Goal: Task Accomplishment & Management: Manage account settings

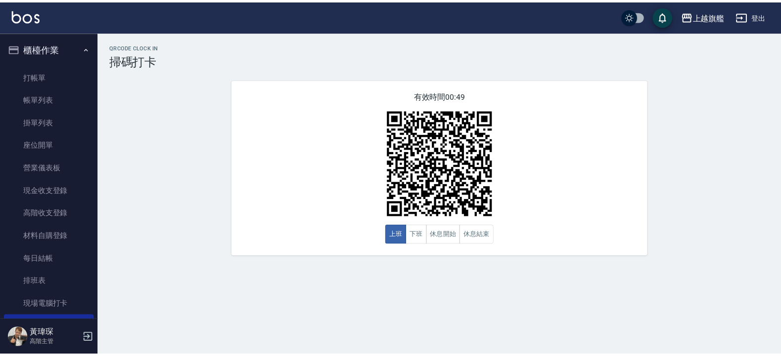
scroll to position [119, 0]
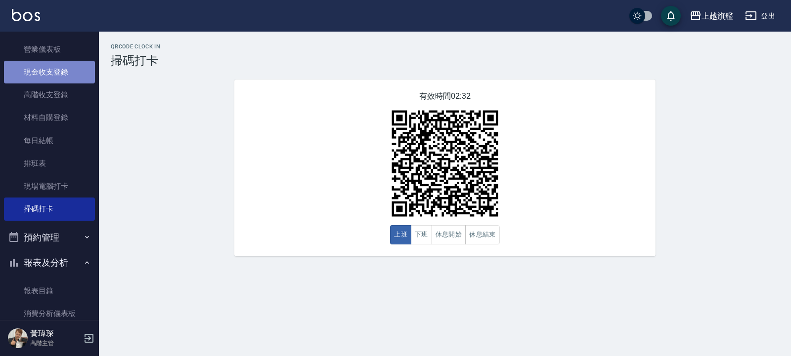
click at [61, 69] on link "現金收支登錄" at bounding box center [49, 72] width 91 height 23
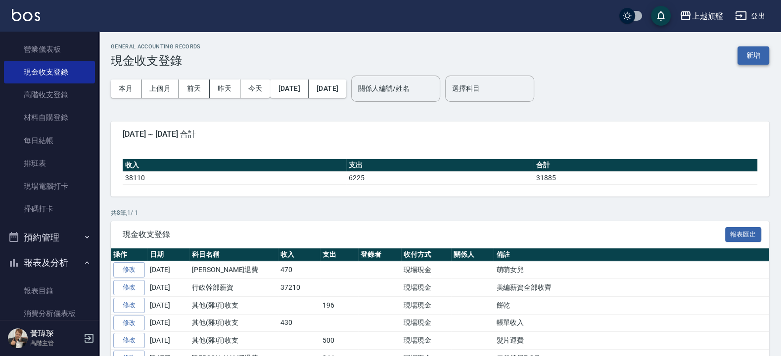
click at [764, 55] on button "新增" at bounding box center [753, 55] width 32 height 18
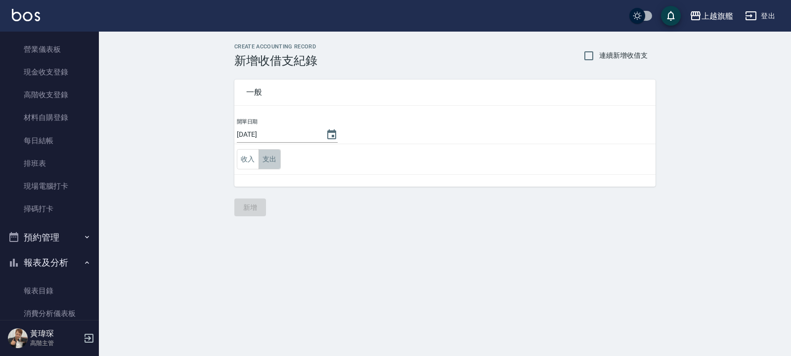
click at [270, 164] on button "支出" at bounding box center [270, 159] width 22 height 20
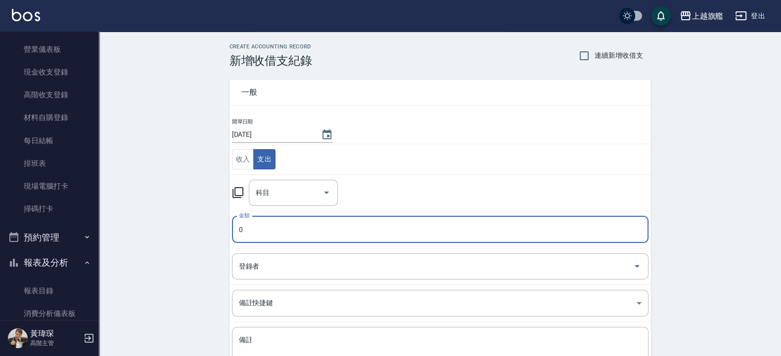
click at [266, 237] on input "0" at bounding box center [440, 230] width 416 height 27
type input "210"
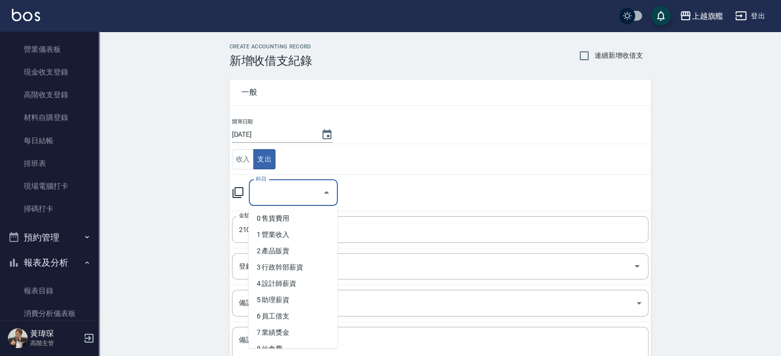
click at [276, 187] on input "科目" at bounding box center [285, 192] width 65 height 17
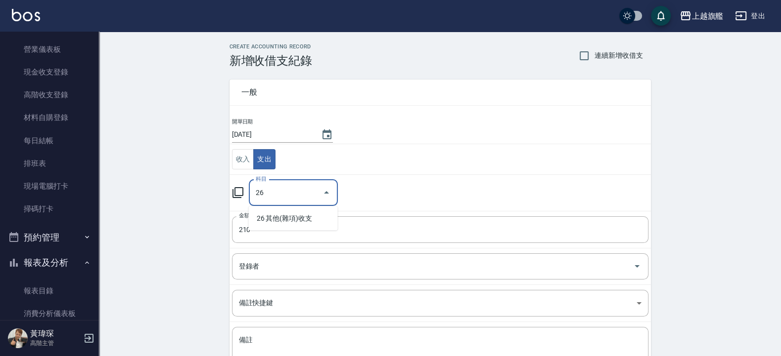
type input "26"
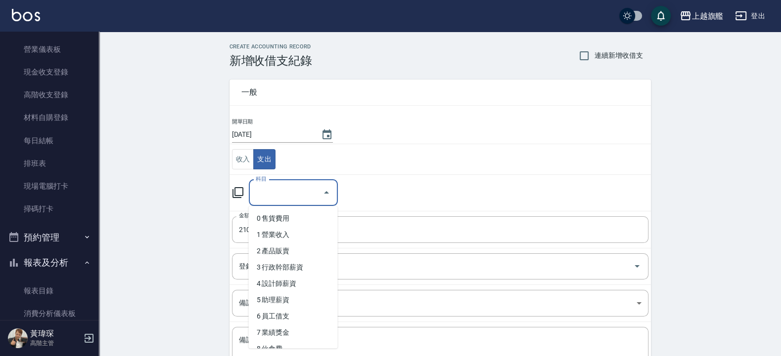
click at [299, 186] on input "科目" at bounding box center [285, 192] width 65 height 17
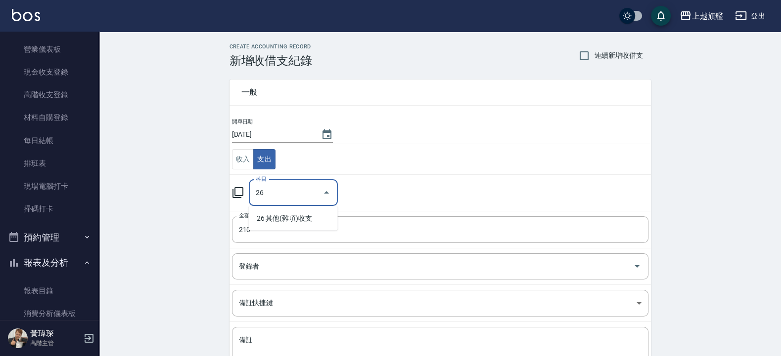
type input "26"
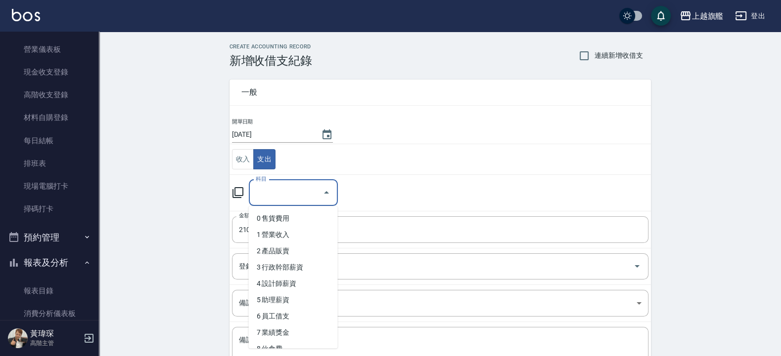
click at [289, 197] on input "科目" at bounding box center [285, 192] width 65 height 17
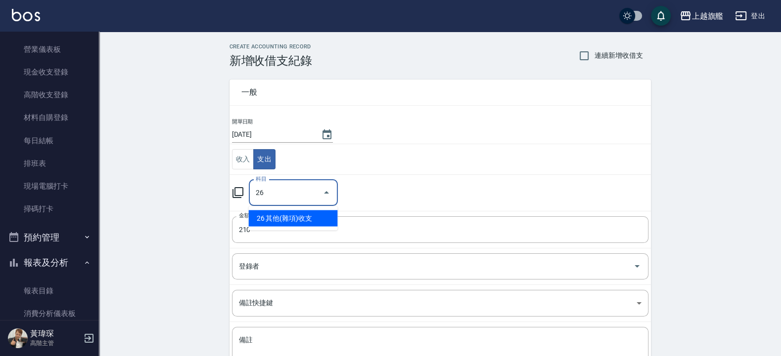
click at [279, 221] on li "26 其他(雜項)收支" at bounding box center [293, 219] width 89 height 16
type input "26 其他(雜項)收支"
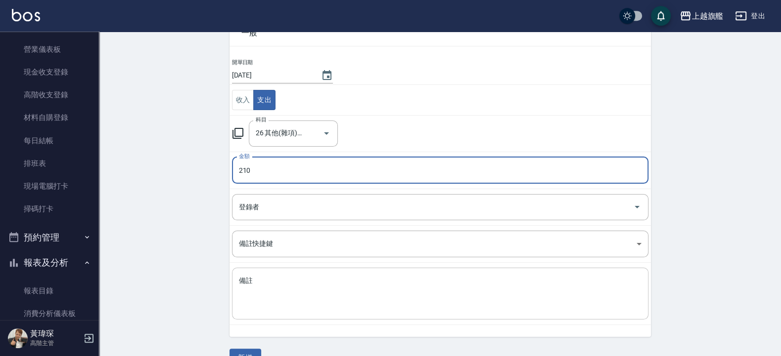
scroll to position [83, 0]
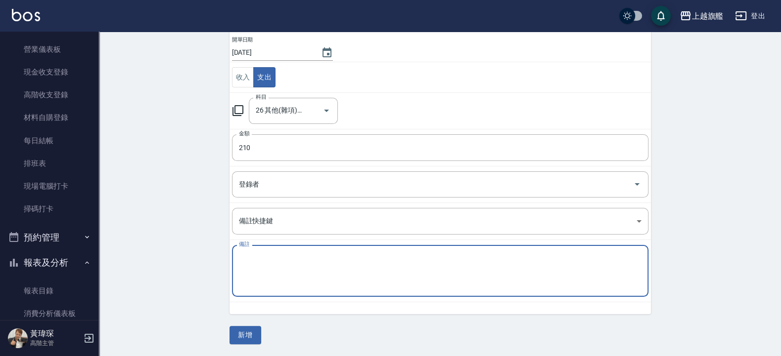
click at [292, 255] on textarea "備註" at bounding box center [440, 272] width 402 height 36
type textarea "z"
type textarea "法"
type textarea "髮片運費"
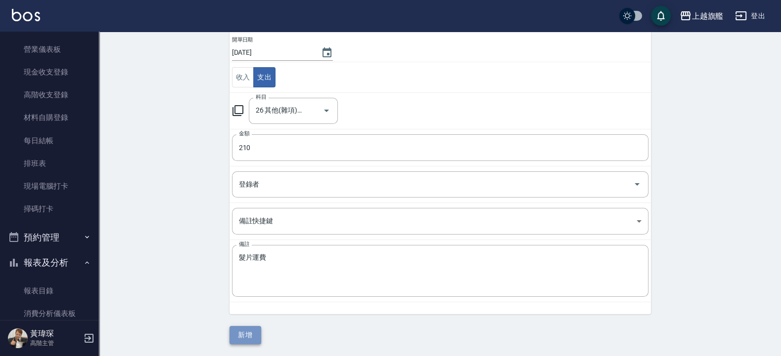
click at [244, 336] on button "新增" at bounding box center [245, 335] width 32 height 18
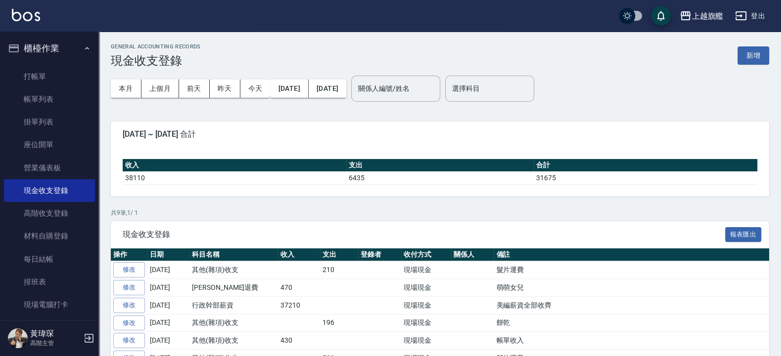
click at [54, 47] on button "櫃檯作業" at bounding box center [49, 49] width 91 height 26
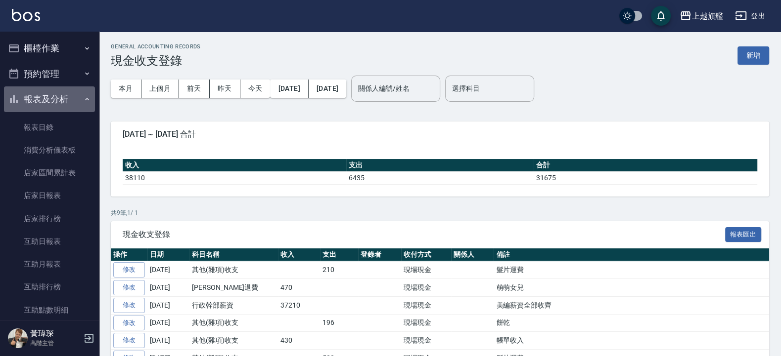
click at [57, 101] on button "報表及分析" at bounding box center [49, 100] width 91 height 26
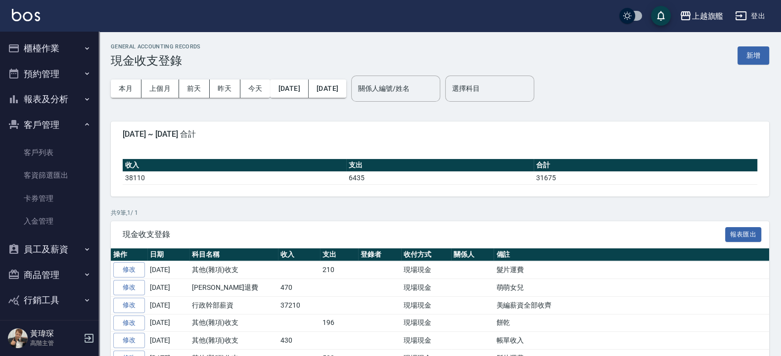
click at [51, 129] on button "客戶管理" at bounding box center [49, 125] width 91 height 26
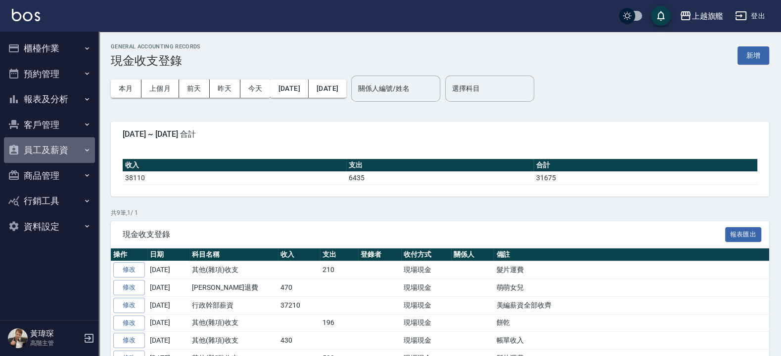
click at [54, 147] on button "員工及薪資" at bounding box center [49, 150] width 91 height 26
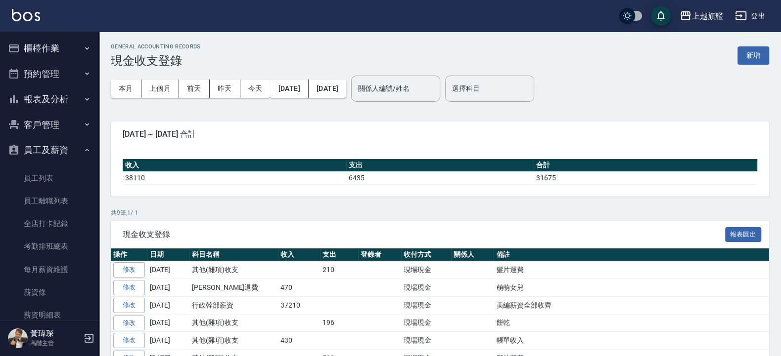
click at [54, 147] on button "員工及薪資" at bounding box center [49, 150] width 91 height 26
click at [49, 91] on button "報表及分析" at bounding box center [49, 100] width 91 height 26
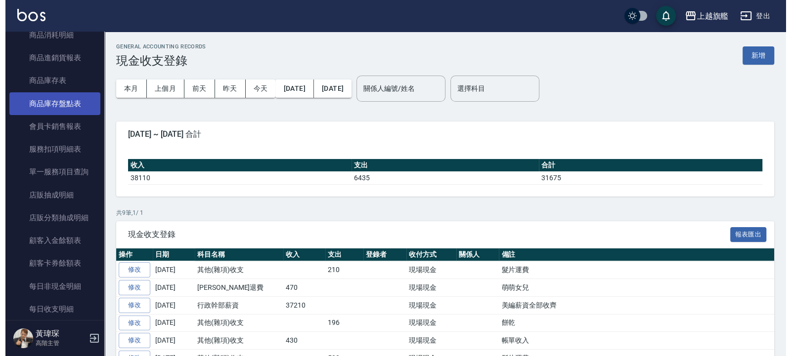
scroll to position [593, 0]
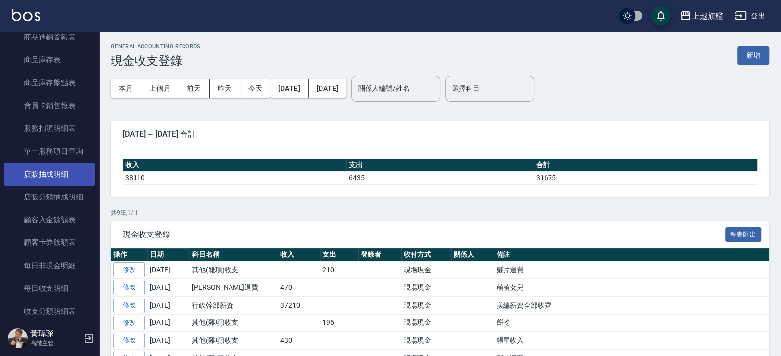
click at [42, 186] on link "店販抽成明細" at bounding box center [49, 174] width 91 height 23
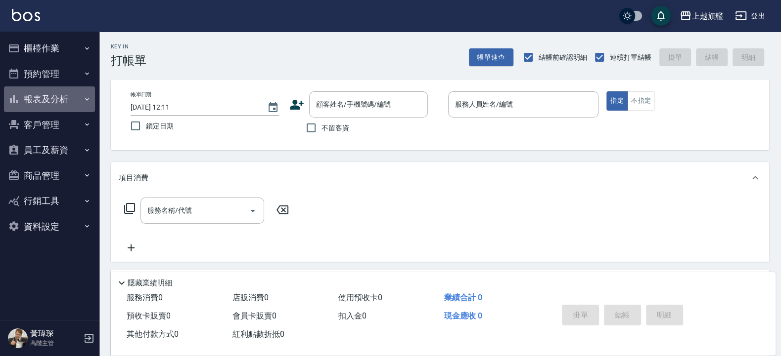
click at [61, 98] on button "報表及分析" at bounding box center [49, 100] width 91 height 26
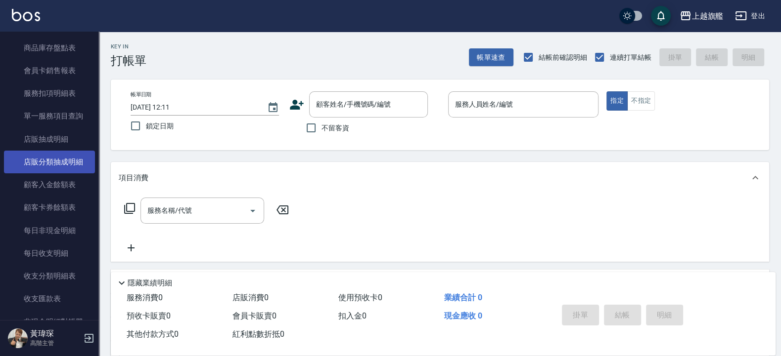
scroll to position [653, 0]
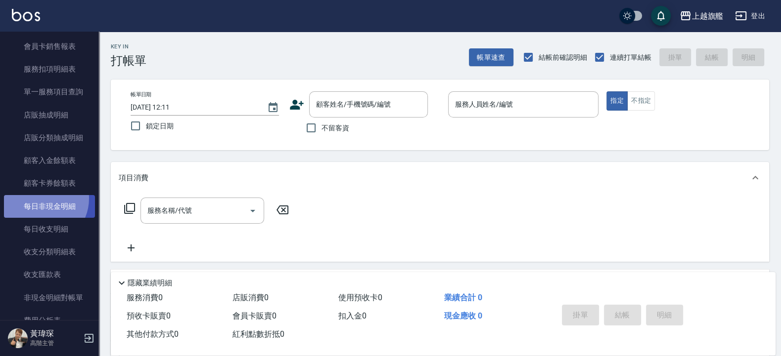
click at [40, 218] on link "每日非現金明細" at bounding box center [49, 206] width 91 height 23
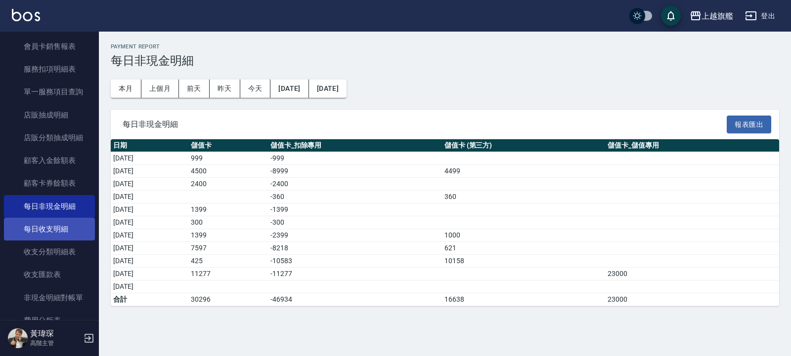
click at [44, 241] on link "每日收支明細" at bounding box center [49, 229] width 91 height 23
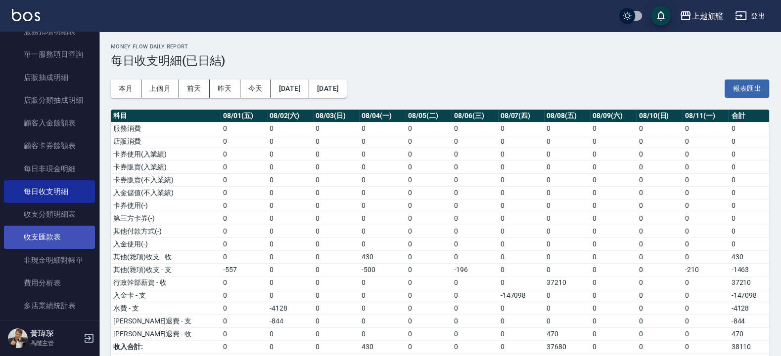
scroll to position [712, 0]
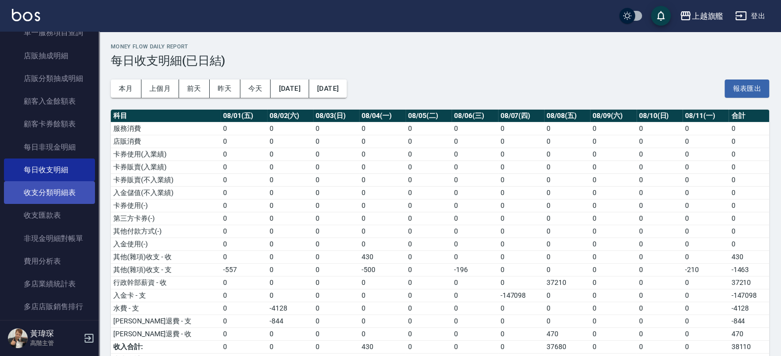
click at [44, 204] on link "收支分類明細表" at bounding box center [49, 192] width 91 height 23
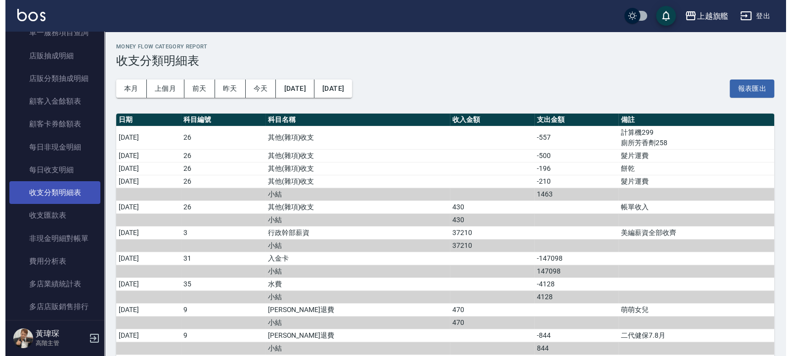
scroll to position [771, 0]
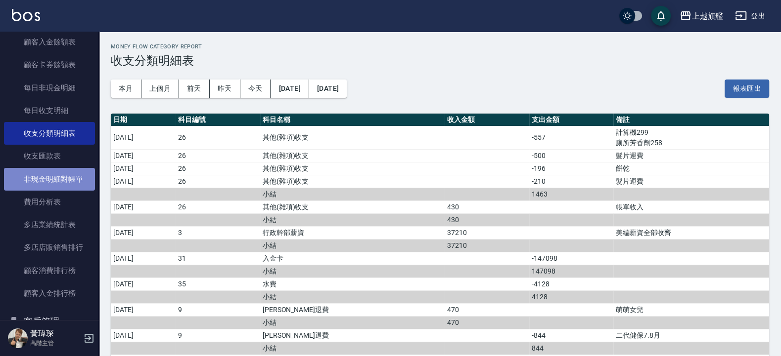
click at [62, 191] on link "非現金明細對帳單" at bounding box center [49, 179] width 91 height 23
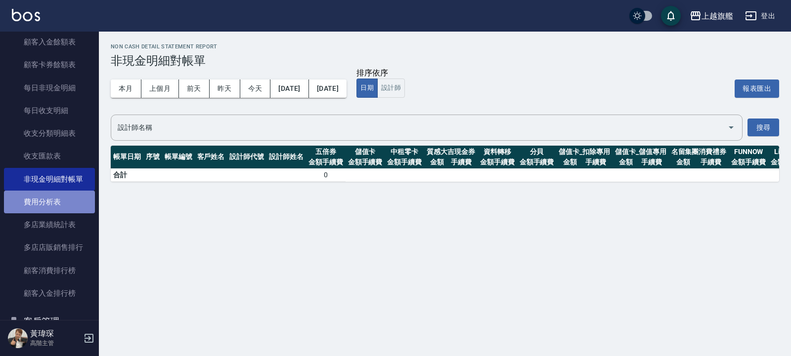
click at [51, 214] on link "費用分析表" at bounding box center [49, 202] width 91 height 23
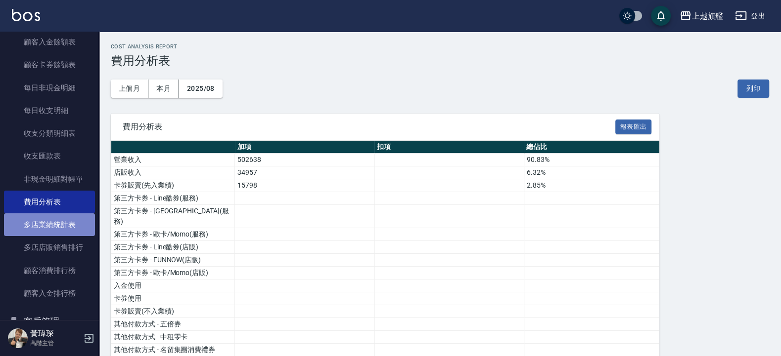
click at [51, 236] on link "多店業績統計表" at bounding box center [49, 225] width 91 height 23
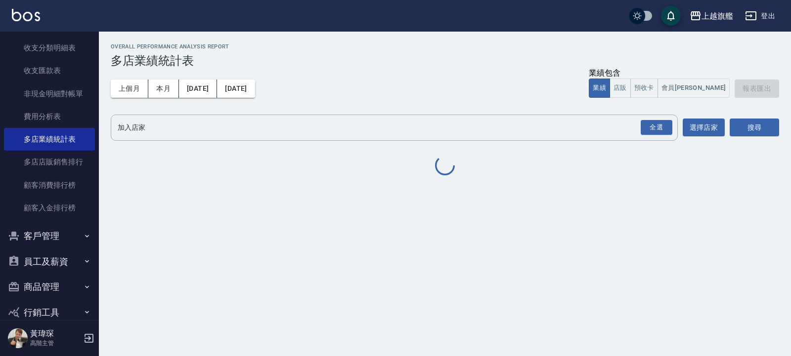
scroll to position [890, 0]
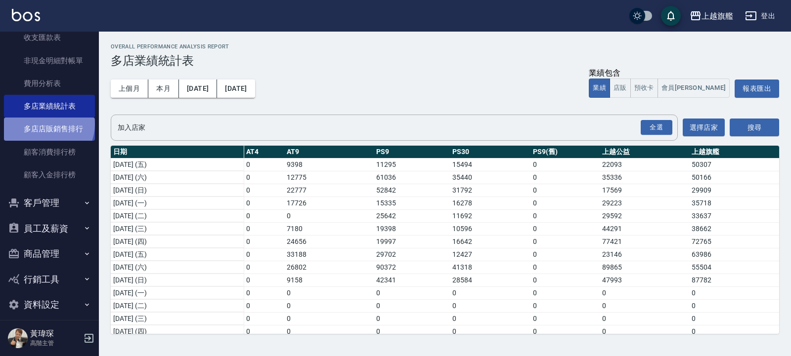
click at [44, 140] on link "多店店販銷售排行" at bounding box center [49, 129] width 91 height 23
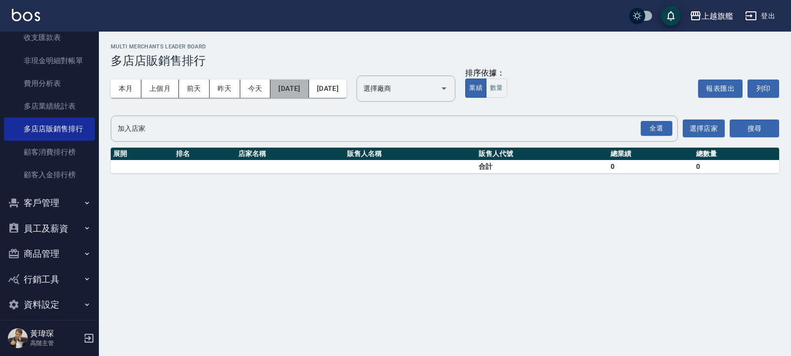
click at [284, 86] on button "[DATE]" at bounding box center [289, 89] width 38 height 18
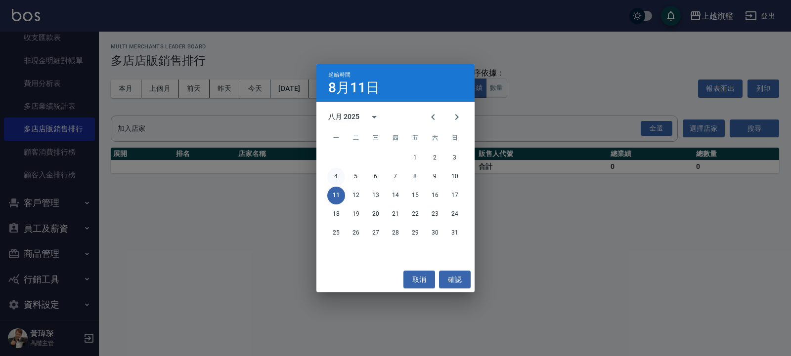
click at [336, 177] on button "4" at bounding box center [336, 177] width 18 height 18
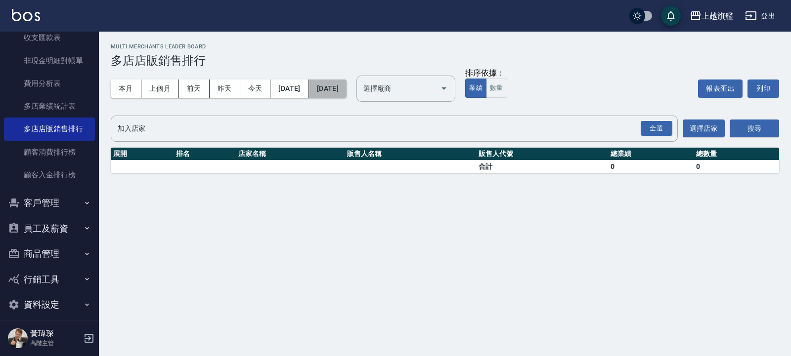
click at [347, 87] on button "[DATE]" at bounding box center [328, 89] width 38 height 18
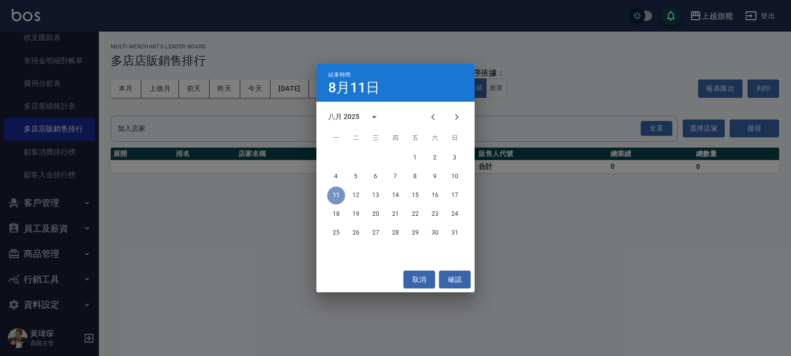
click at [341, 193] on button "11" at bounding box center [336, 196] width 18 height 18
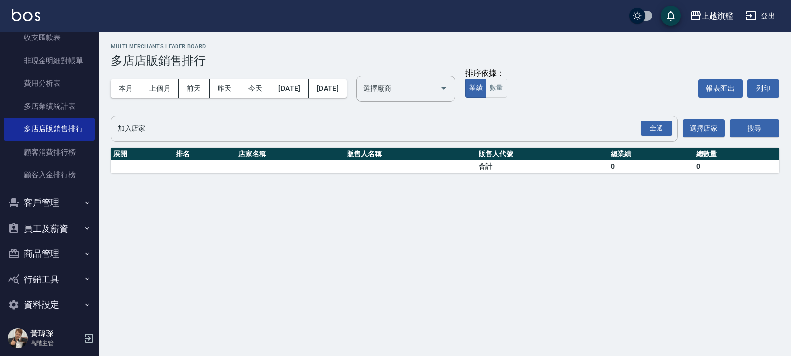
click at [175, 133] on input "加入店家" at bounding box center [386, 128] width 543 height 17
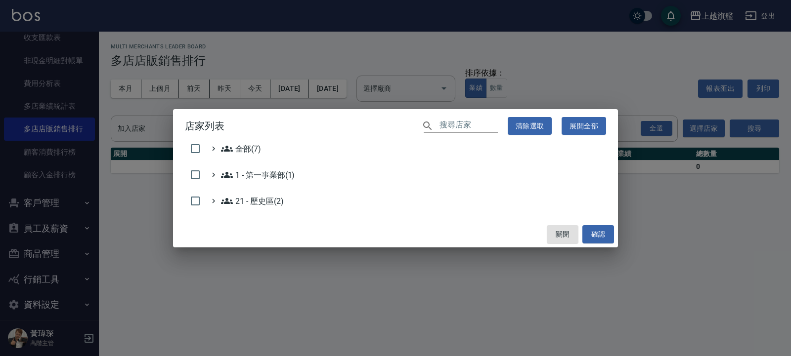
click at [221, 139] on h2 "店家列表 ​ 清除選取 展開全部" at bounding box center [395, 126] width 445 height 34
click at [225, 146] on icon at bounding box center [227, 149] width 12 height 12
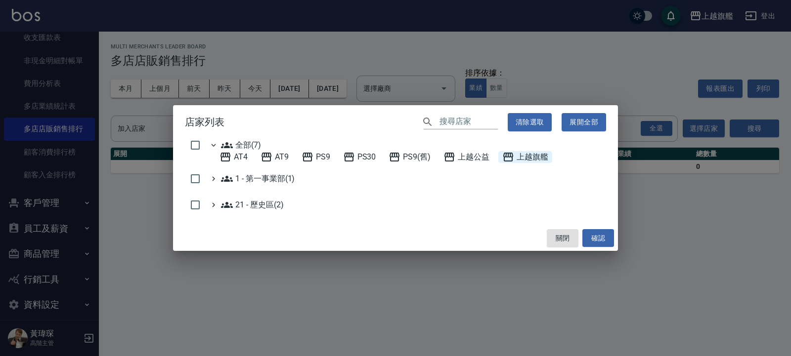
click at [504, 153] on icon at bounding box center [508, 157] width 12 height 12
drag, startPoint x: 605, startPoint y: 239, endPoint x: 591, endPoint y: 235, distance: 14.5
click at [602, 239] on button "確認" at bounding box center [598, 238] width 32 height 18
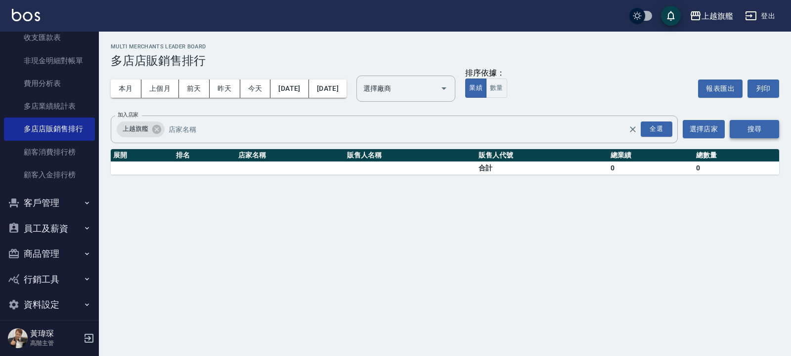
click at [754, 126] on button "搜尋" at bounding box center [754, 129] width 49 height 18
click at [427, 90] on input "選擇廠商" at bounding box center [398, 88] width 75 height 17
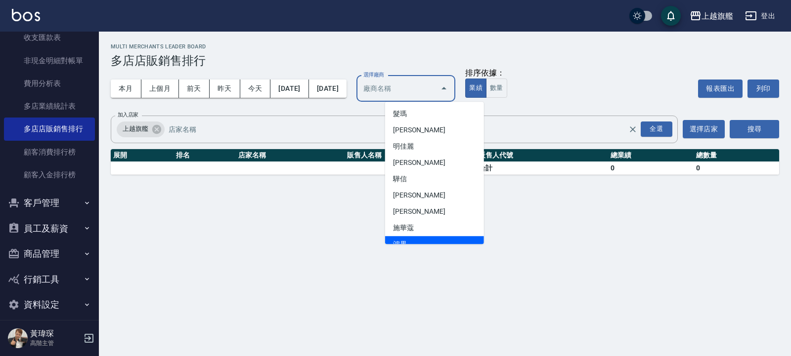
drag, startPoint x: 339, startPoint y: 260, endPoint x: 324, endPoint y: 259, distance: 14.8
click at [339, 259] on div "上越旗艦 2025-08 多店店販銷售排行 列印時間： 2025-08-11-12:12 multi merchants leader board 多店店販銷…" at bounding box center [395, 178] width 791 height 356
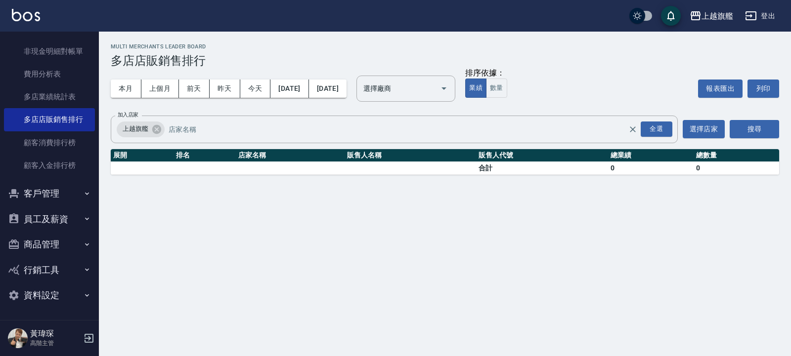
scroll to position [949, 0]
click at [44, 258] on button "商品管理" at bounding box center [49, 245] width 91 height 26
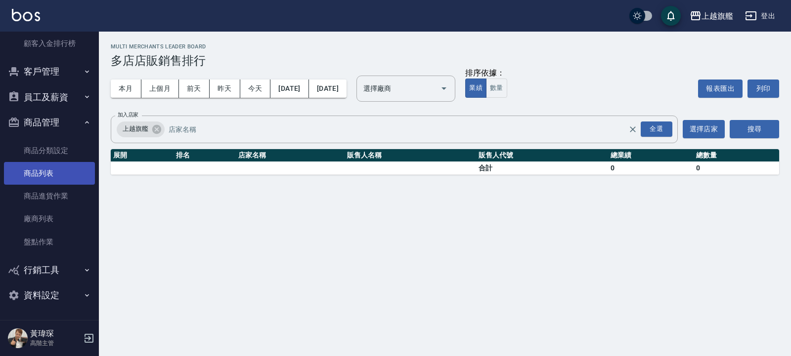
scroll to position [1112, 0]
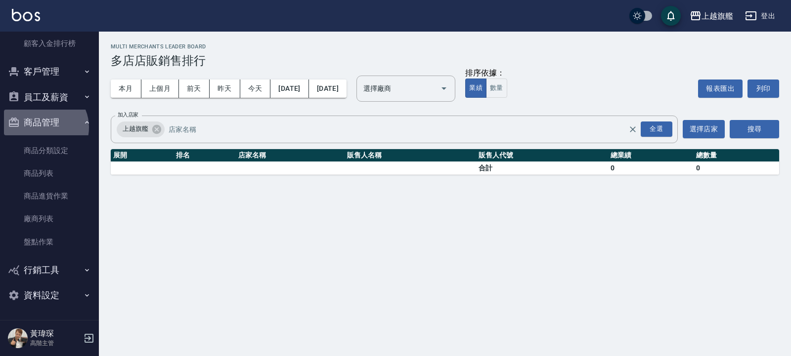
click at [43, 128] on button "商品管理" at bounding box center [49, 123] width 91 height 26
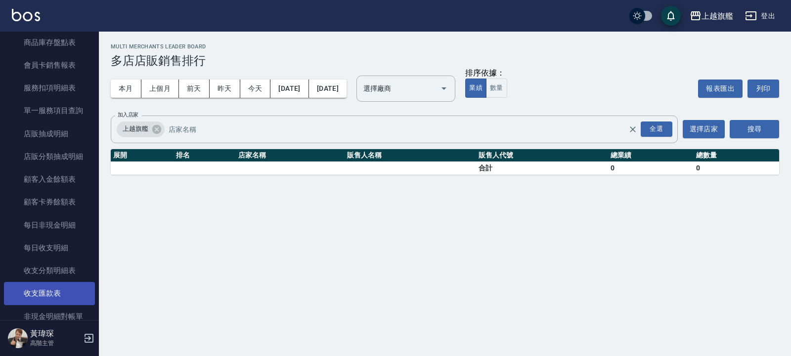
scroll to position [456, 0]
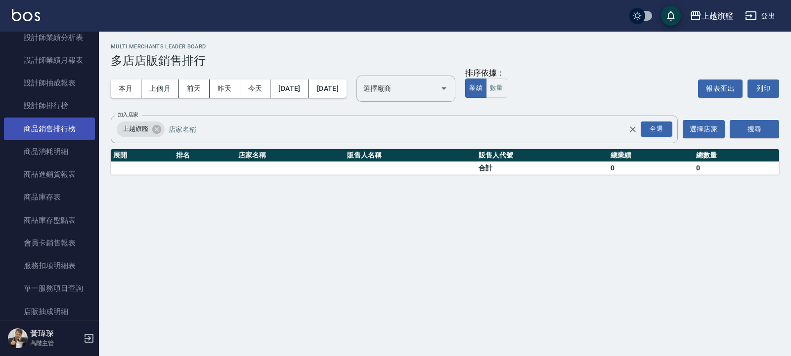
click at [52, 140] on link "商品銷售排行榜" at bounding box center [49, 129] width 91 height 23
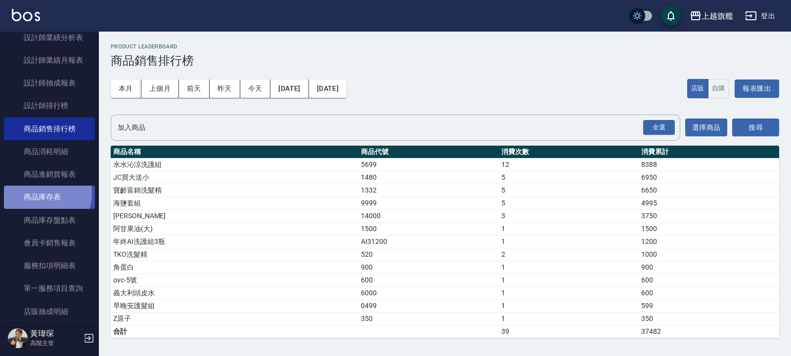
click at [47, 209] on link "商品庫存表" at bounding box center [49, 197] width 91 height 23
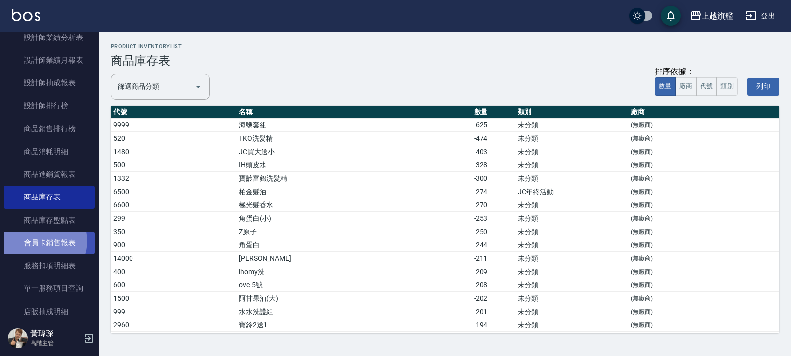
click at [40, 255] on link "會員卡銷售報表" at bounding box center [49, 243] width 91 height 23
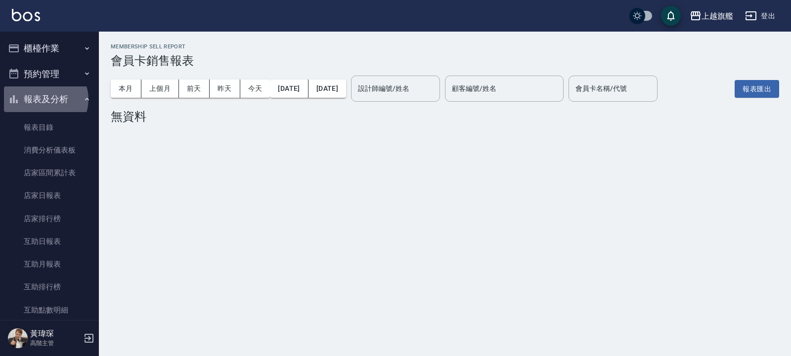
click at [45, 99] on button "報表及分析" at bounding box center [49, 100] width 91 height 26
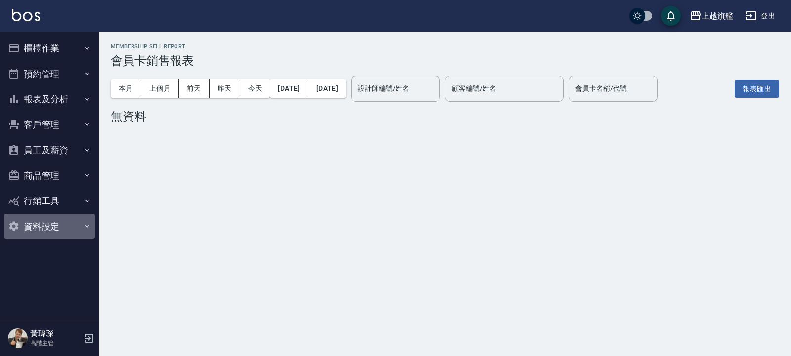
click at [44, 228] on button "資料設定" at bounding box center [49, 227] width 91 height 26
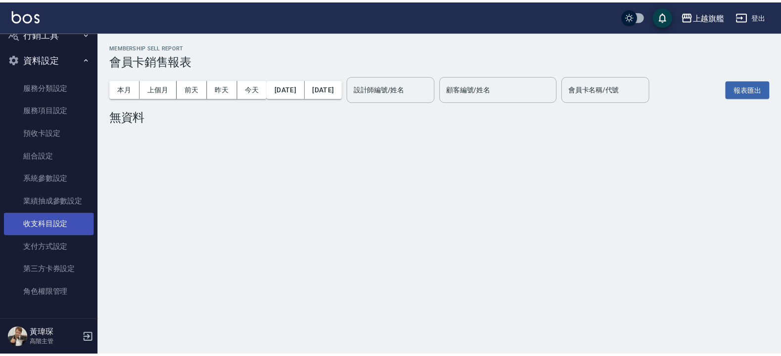
scroll to position [180, 0]
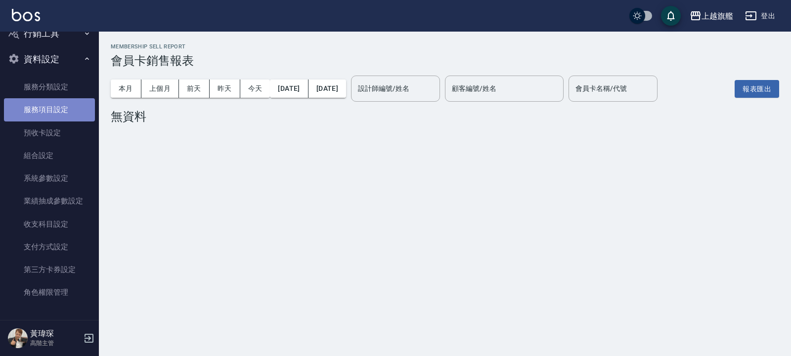
click at [52, 98] on link "服務項目設定" at bounding box center [49, 109] width 91 height 23
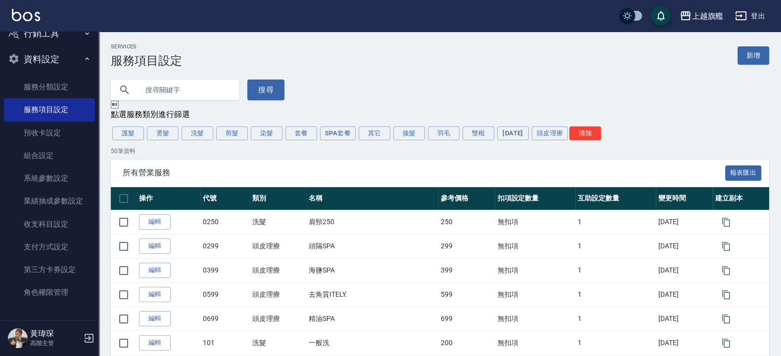
click at [45, 47] on button "資料設定" at bounding box center [49, 59] width 91 height 26
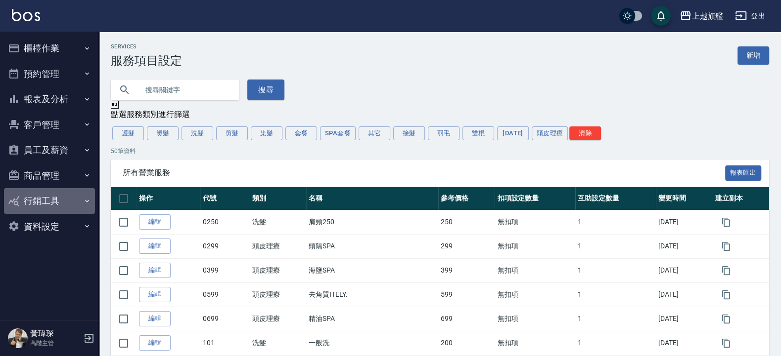
click at [45, 197] on button "行銷工具" at bounding box center [49, 201] width 91 height 26
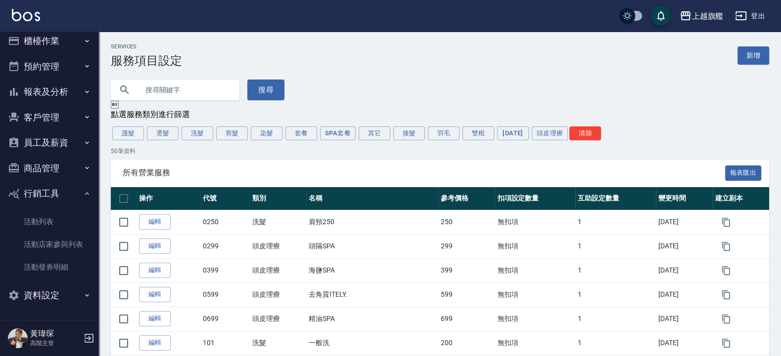
scroll to position [20, 0]
click at [48, 181] on button "行銷工具" at bounding box center [49, 194] width 91 height 26
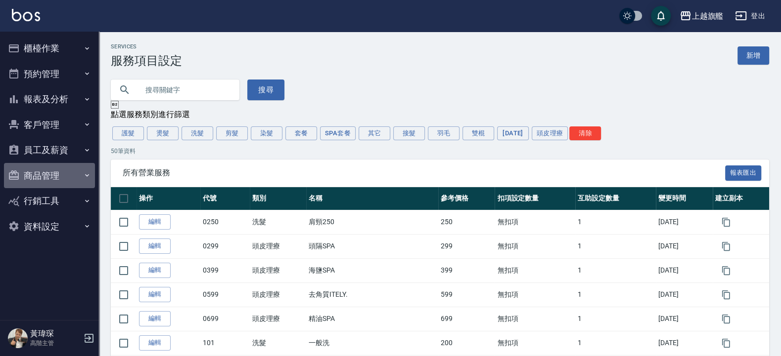
click at [49, 173] on button "商品管理" at bounding box center [49, 176] width 91 height 26
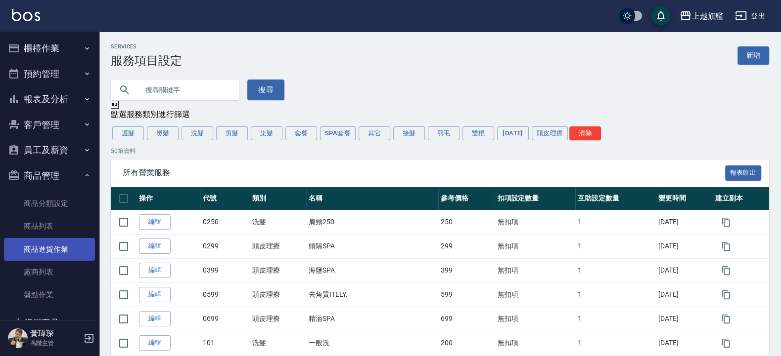
scroll to position [53, 0]
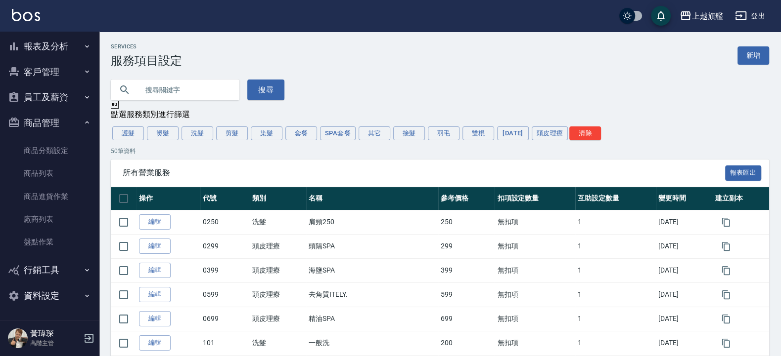
click at [40, 109] on button "員工及薪資" at bounding box center [49, 98] width 91 height 26
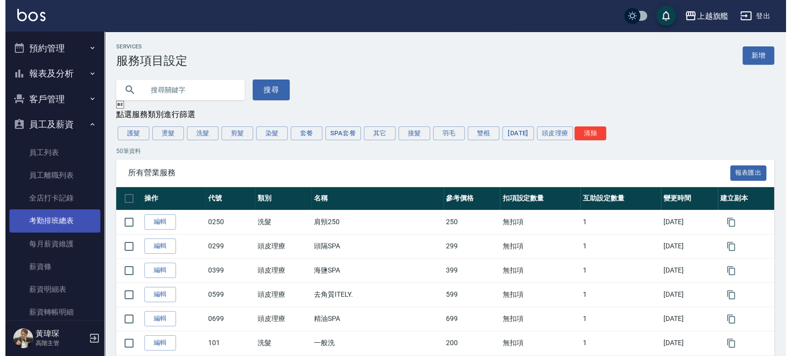
scroll to position [0, 0]
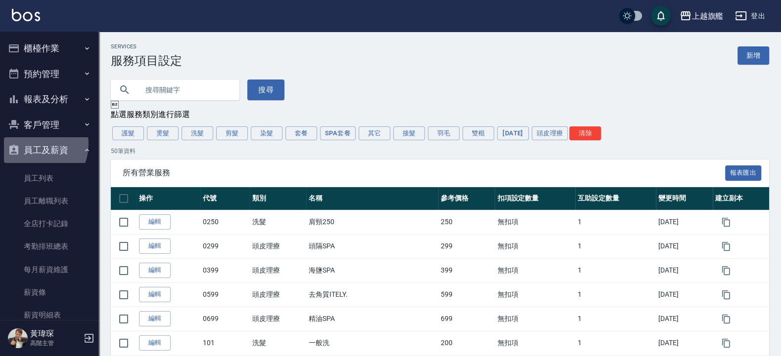
click at [30, 144] on button "員工及薪資" at bounding box center [49, 150] width 91 height 26
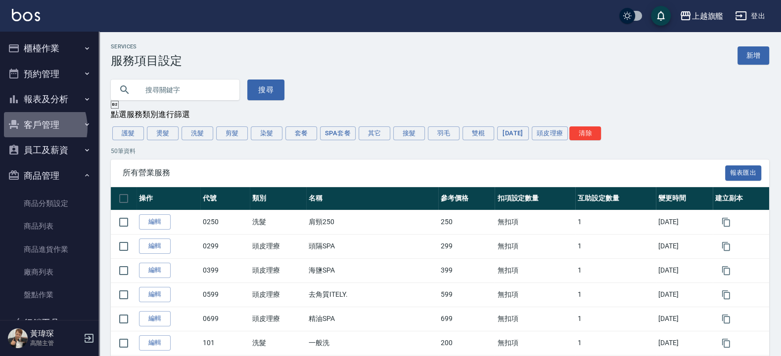
click at [31, 128] on button "客戶管理" at bounding box center [49, 125] width 91 height 26
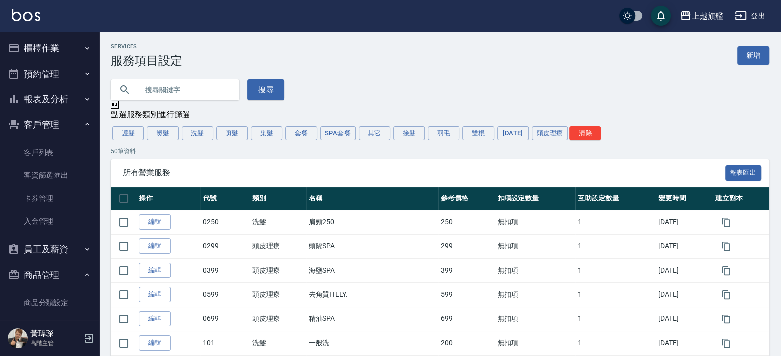
click at [31, 128] on button "客戶管理" at bounding box center [49, 125] width 91 height 26
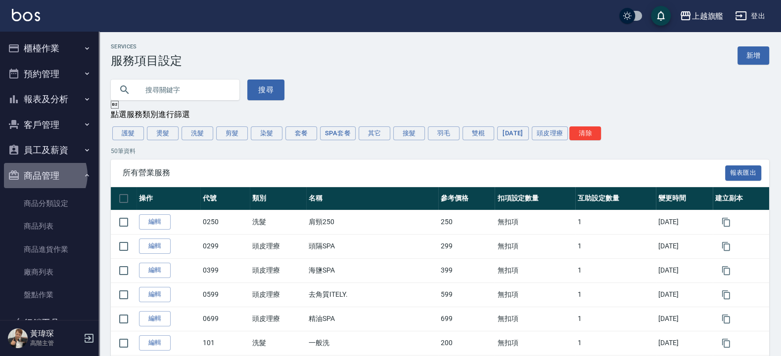
click at [44, 175] on button "商品管理" at bounding box center [49, 176] width 91 height 26
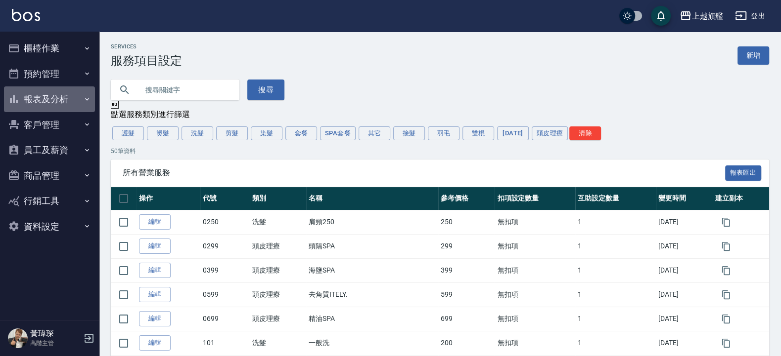
click at [47, 99] on button "報表及分析" at bounding box center [49, 100] width 91 height 26
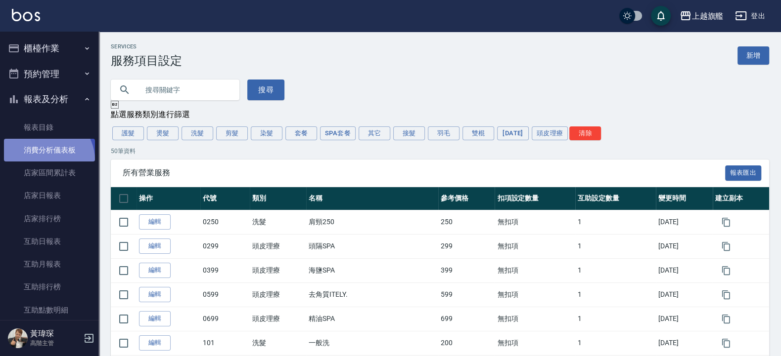
click at [46, 160] on link "消費分析儀表板" at bounding box center [49, 150] width 91 height 23
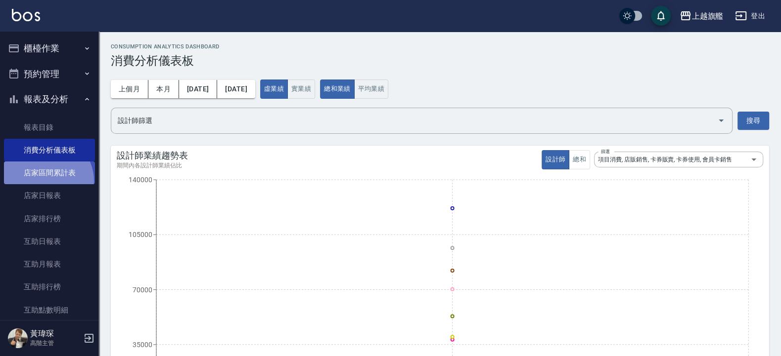
click at [46, 181] on link "店家區間累計表" at bounding box center [49, 173] width 91 height 23
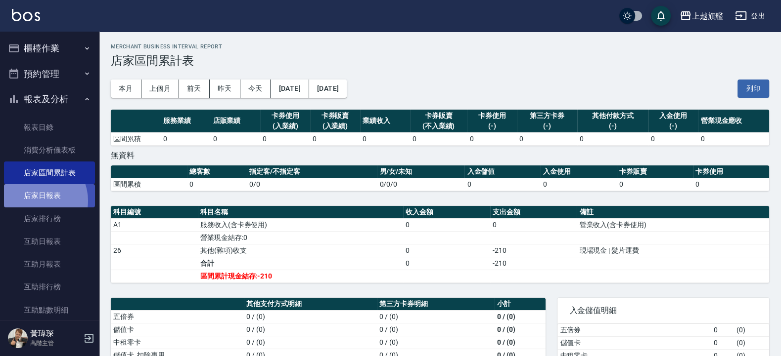
click at [35, 201] on link "店家日報表" at bounding box center [49, 195] width 91 height 23
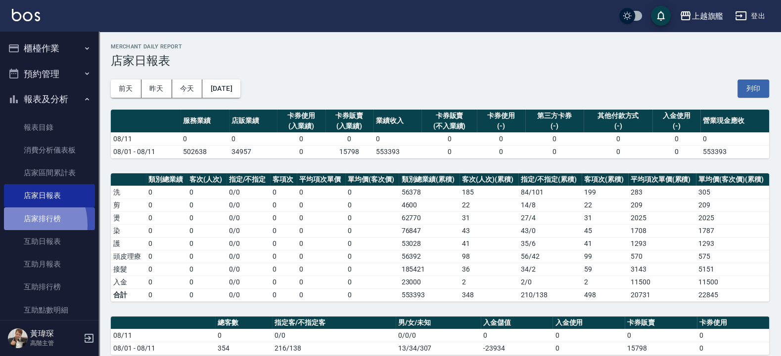
click at [21, 225] on link "店家排行榜" at bounding box center [49, 219] width 91 height 23
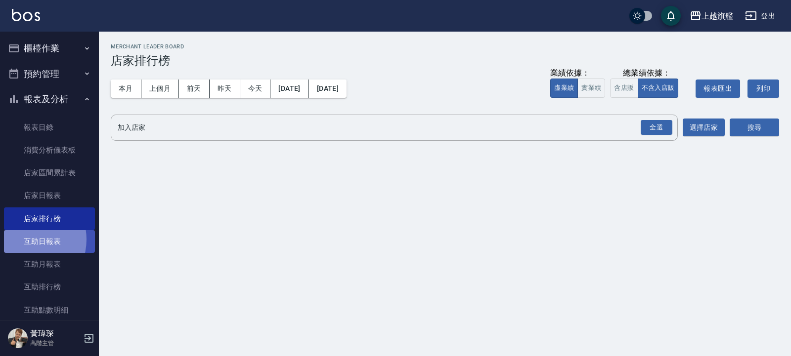
click at [24, 240] on link "互助日報表" at bounding box center [49, 241] width 91 height 23
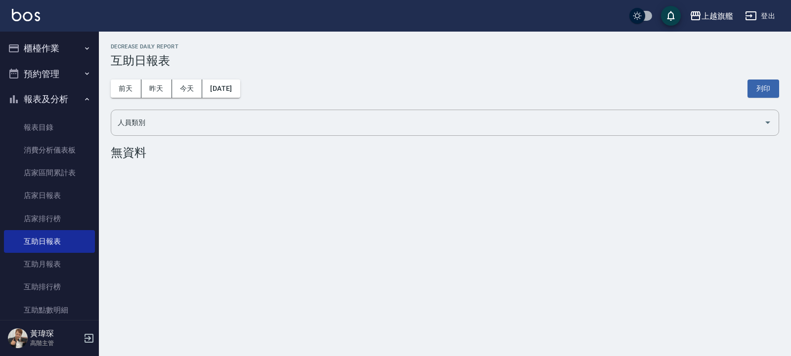
scroll to position [59, 0]
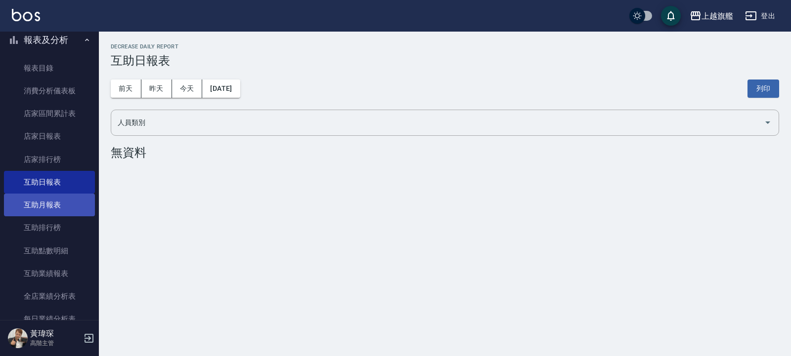
click at [46, 203] on link "互助月報表" at bounding box center [49, 205] width 91 height 23
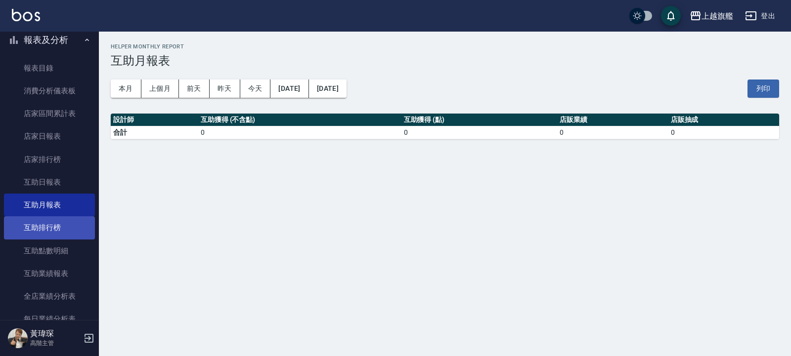
click at [48, 218] on link "互助排行榜" at bounding box center [49, 228] width 91 height 23
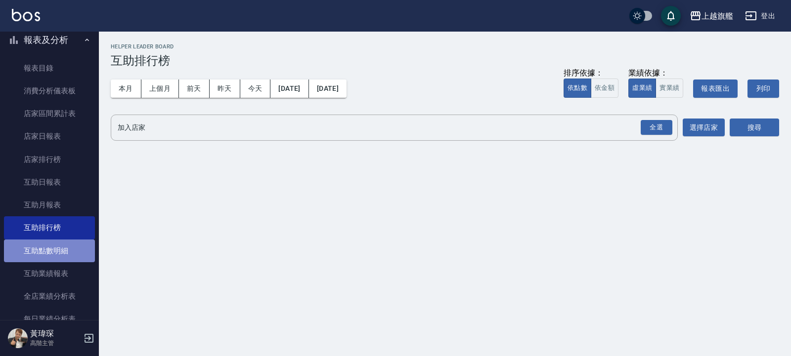
click at [60, 254] on link "互助點數明細" at bounding box center [49, 251] width 91 height 23
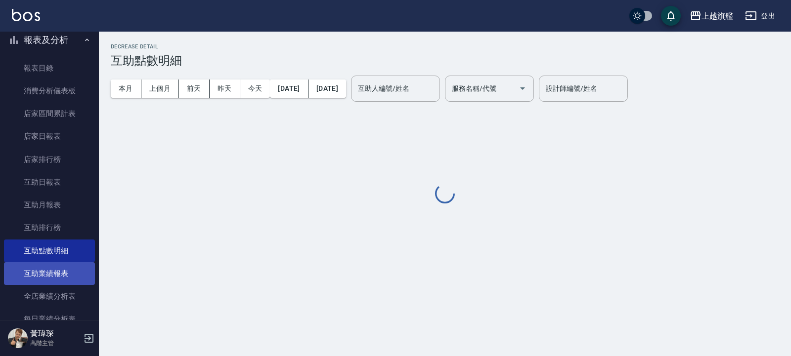
click at [54, 272] on link "互助業績報表" at bounding box center [49, 274] width 91 height 23
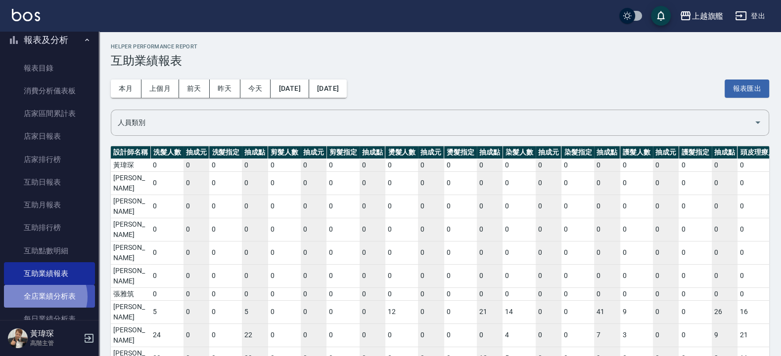
click at [44, 297] on link "全店業績分析表" at bounding box center [49, 296] width 91 height 23
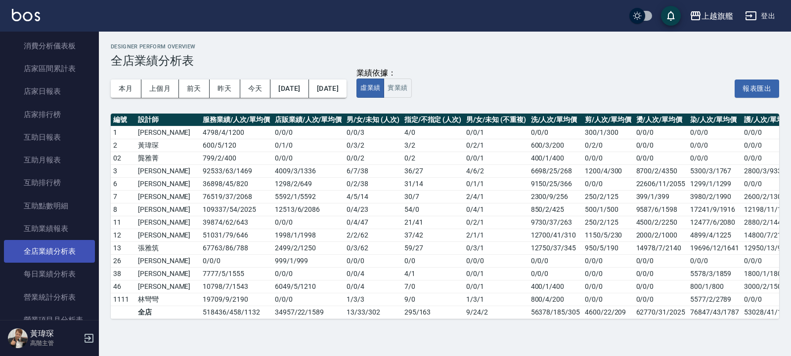
scroll to position [119, 0]
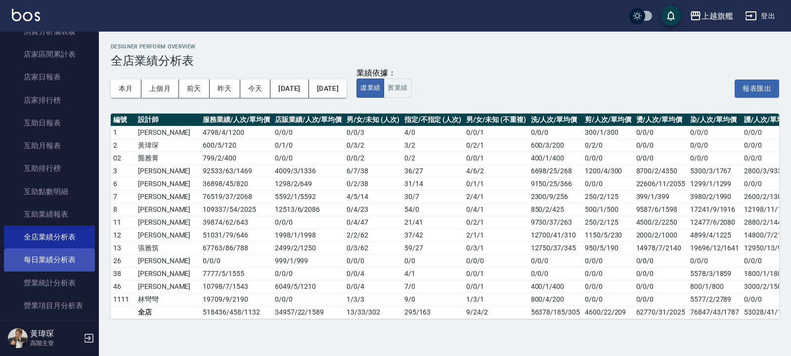
click at [44, 258] on link "每日業績分析表" at bounding box center [49, 260] width 91 height 23
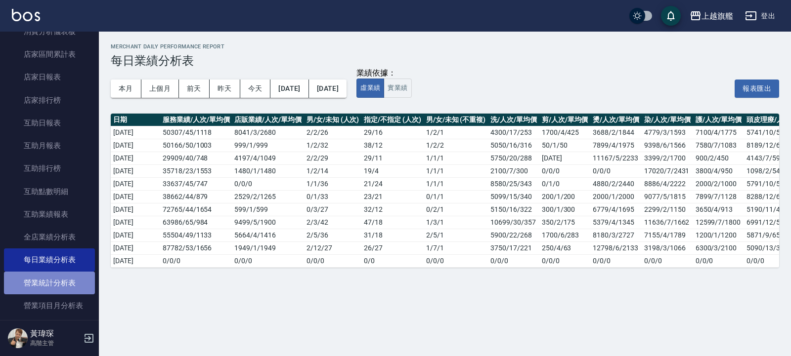
click at [51, 292] on link "營業統計分析表" at bounding box center [49, 283] width 91 height 23
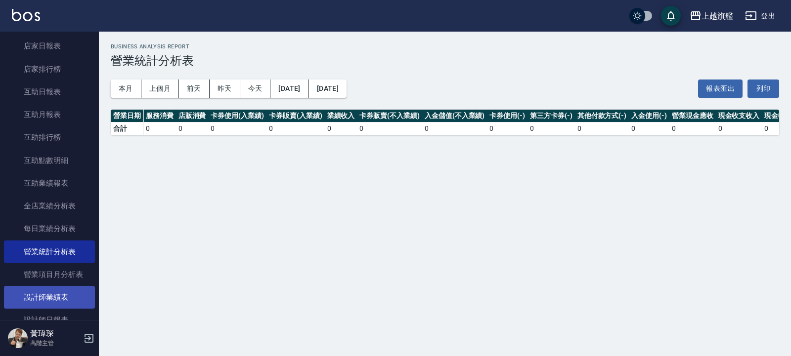
scroll to position [178, 0]
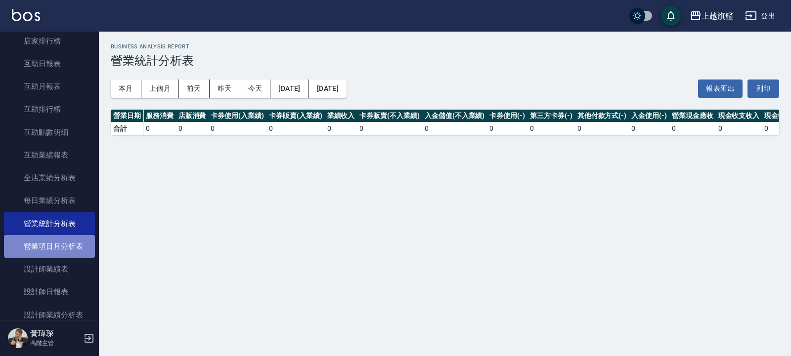
click at [61, 246] on link "營業項目月分析表" at bounding box center [49, 246] width 91 height 23
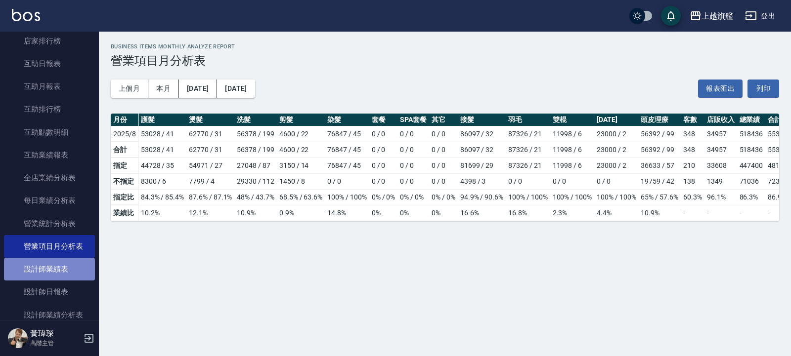
click at [64, 279] on link "設計師業績表" at bounding box center [49, 269] width 91 height 23
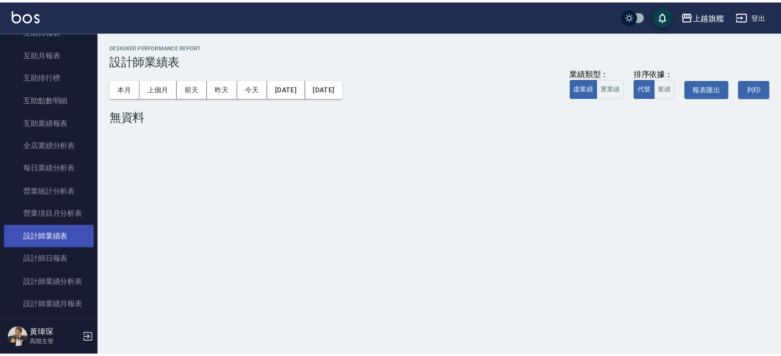
scroll to position [237, 0]
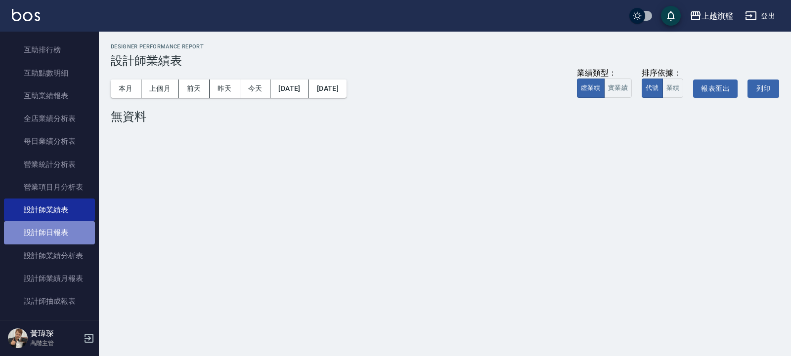
click at [50, 244] on link "設計師日報表" at bounding box center [49, 232] width 91 height 23
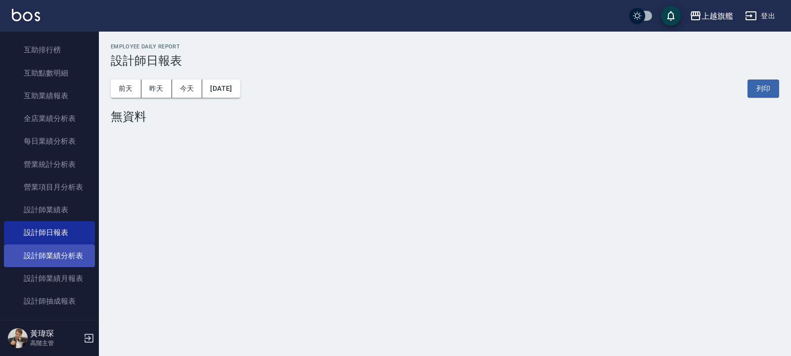
click at [49, 267] on link "設計師業績分析表" at bounding box center [49, 256] width 91 height 23
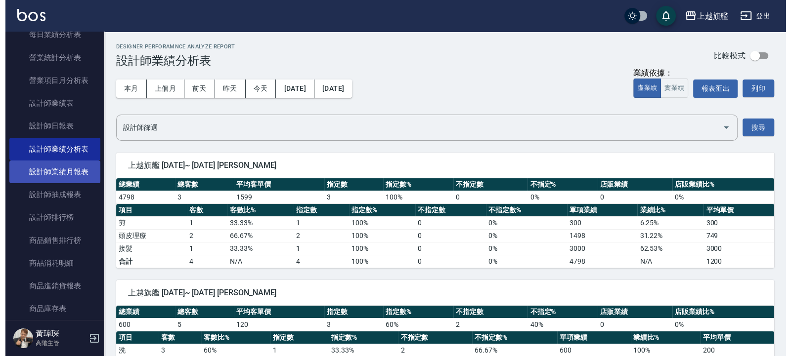
scroll to position [356, 0]
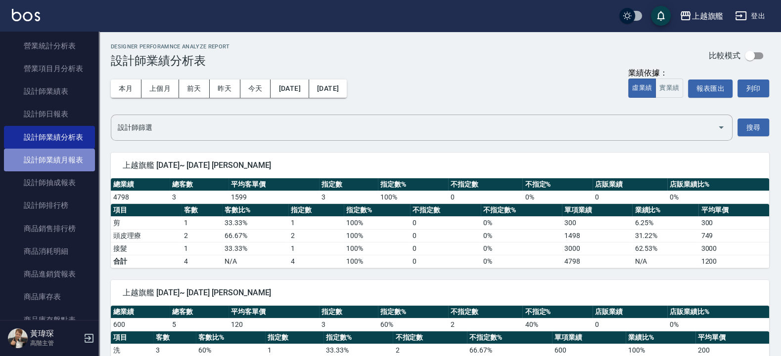
click at [48, 172] on link "設計師業績月報表" at bounding box center [49, 160] width 91 height 23
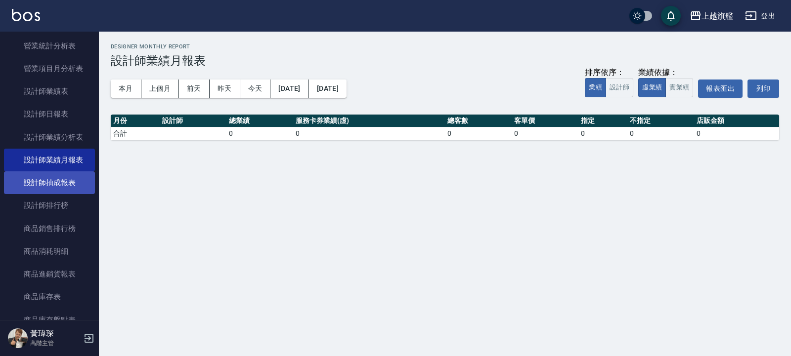
click at [49, 194] on link "設計師抽成報表" at bounding box center [49, 183] width 91 height 23
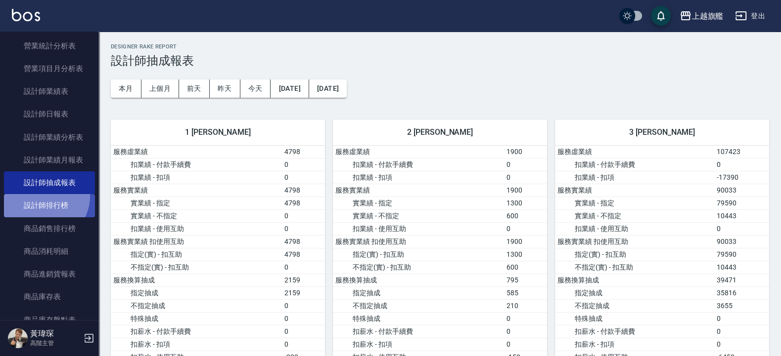
click at [44, 217] on link "設計師排行榜" at bounding box center [49, 205] width 91 height 23
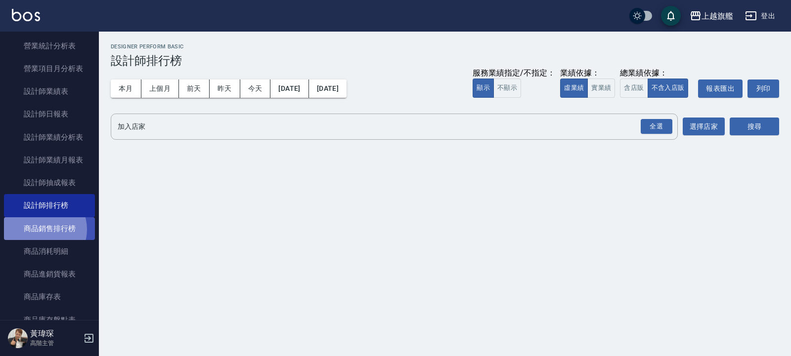
click at [41, 240] on link "商品銷售排行榜" at bounding box center [49, 229] width 91 height 23
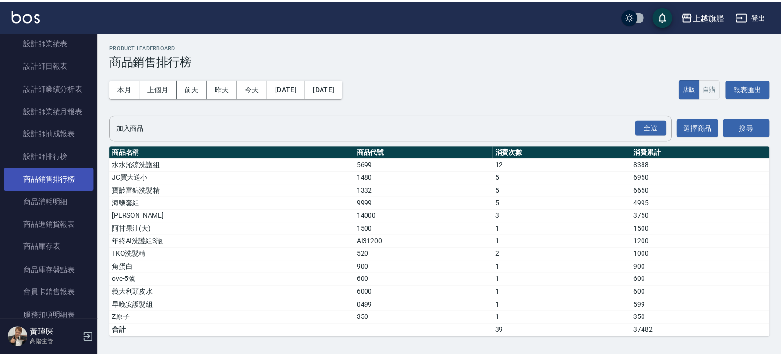
scroll to position [415, 0]
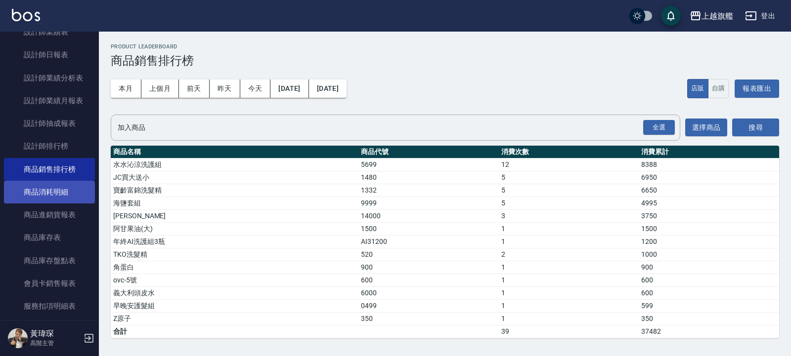
click at [32, 204] on link "商品消耗明細" at bounding box center [49, 192] width 91 height 23
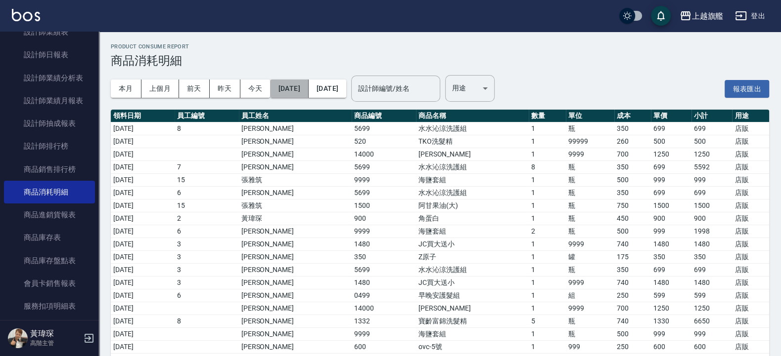
click at [270, 94] on button "[DATE]" at bounding box center [289, 89] width 38 height 18
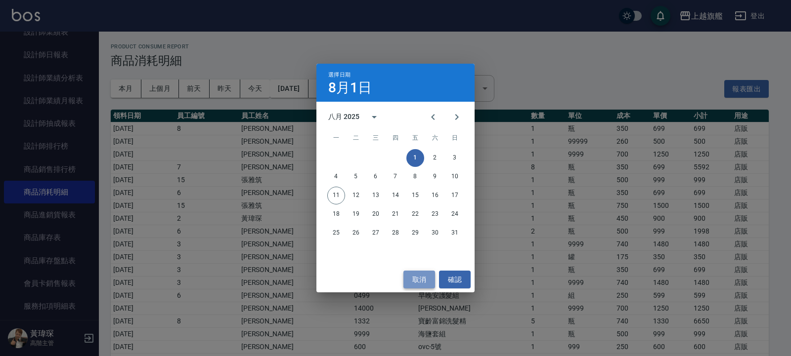
click at [415, 282] on button "取消" at bounding box center [419, 280] width 32 height 18
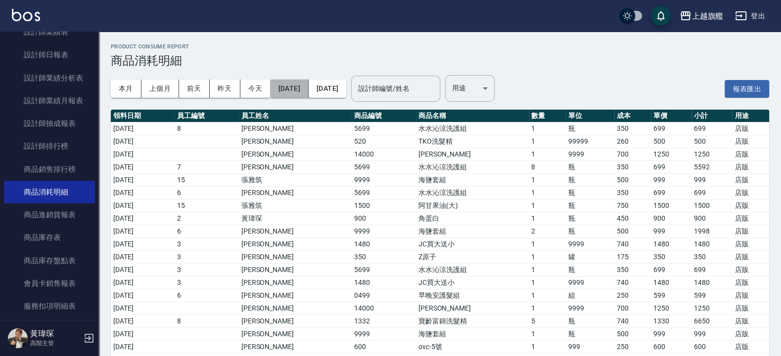
click at [307, 94] on button "[DATE]" at bounding box center [289, 89] width 38 height 18
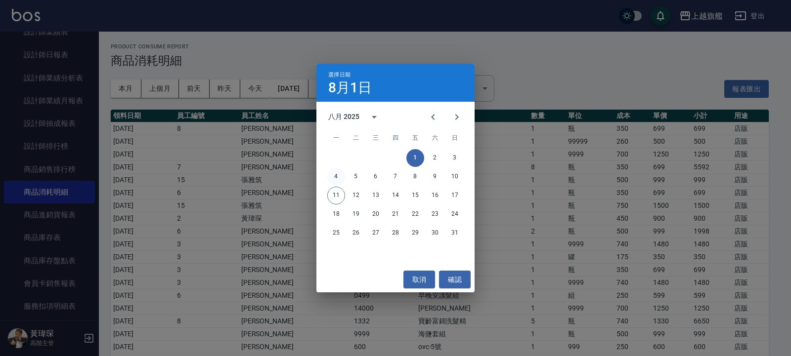
click at [338, 177] on button "4" at bounding box center [336, 177] width 18 height 18
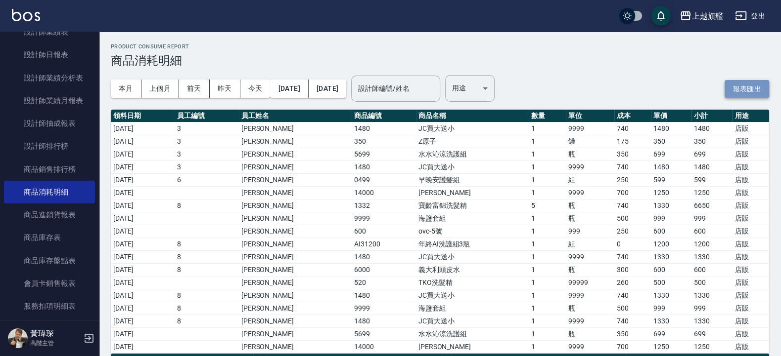
click at [732, 89] on button "報表匯出" at bounding box center [746, 89] width 44 height 18
click at [649, 93] on div "本月 上個月 前天 昨天 今天 2025/08/04 2025/08/11 設計師編號/姓名 設計師編號/姓名 用途 ​ 用途 報表匯出" at bounding box center [440, 89] width 658 height 42
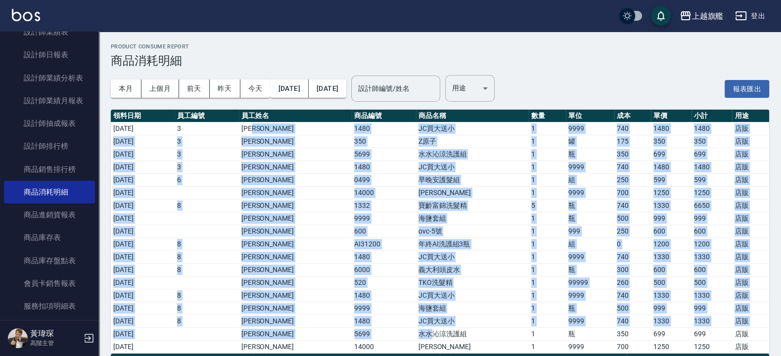
drag, startPoint x: 291, startPoint y: 125, endPoint x: 428, endPoint y: 328, distance: 244.8
click at [422, 334] on tbody "2025/08/04 3 謝雅婷 1480 JC買大送小 1 9999 740 1480 1480 店販 2025/08/06 3 謝雅婷 350 Z原子 1…" at bounding box center [440, 237] width 658 height 231
click at [480, 279] on td "TKO洗髮精" at bounding box center [472, 282] width 113 height 13
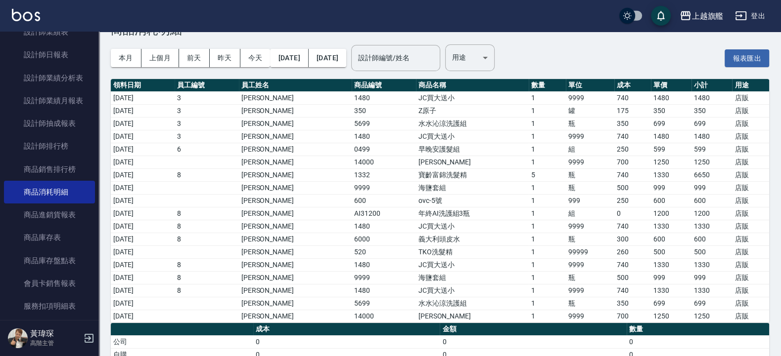
scroll to position [59, 0]
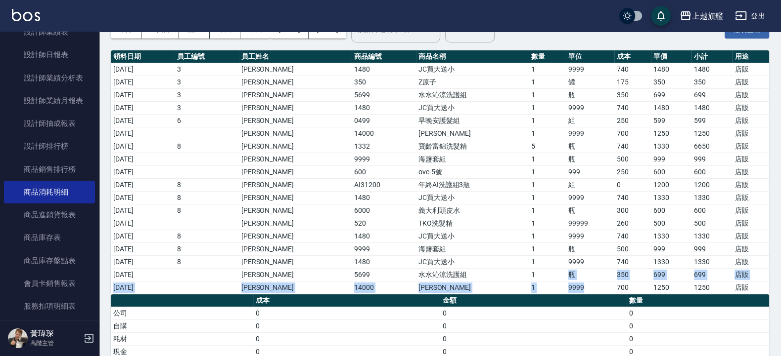
drag, startPoint x: 544, startPoint y: 280, endPoint x: 582, endPoint y: 285, distance: 38.9
click at [582, 285] on tbody "2025/08/04 3 謝雅婷 1480 JC買大送小 1 9999 740 1480 1480 店販 2025/08/06 3 謝雅婷 350 Z原子 1…" at bounding box center [440, 178] width 658 height 231
click at [582, 281] on td "瓶" at bounding box center [590, 274] width 48 height 13
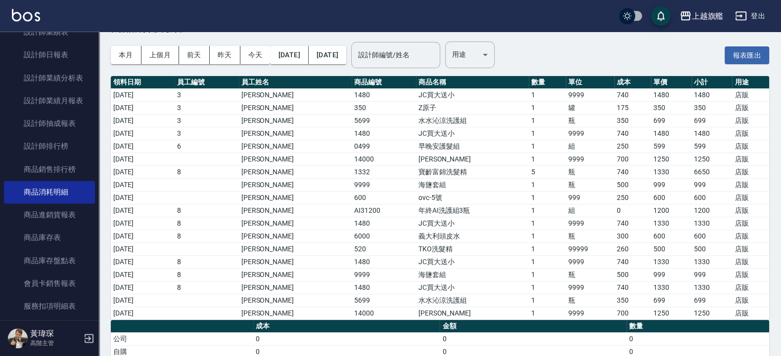
scroll to position [0, 0]
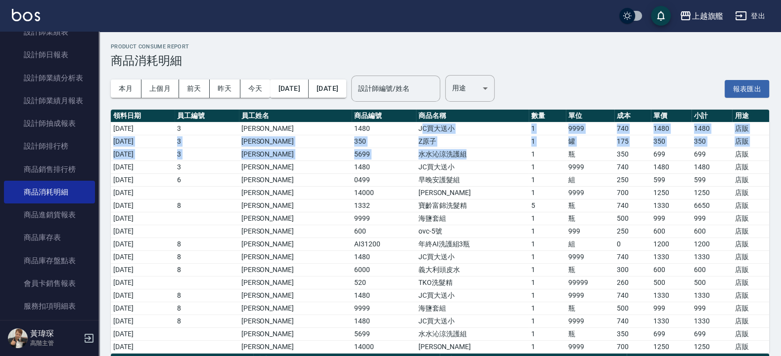
drag, startPoint x: 447, startPoint y: 140, endPoint x: 457, endPoint y: 156, distance: 19.1
click at [457, 156] on tbody "2025/08/04 3 謝雅婷 1480 JC買大送小 1 9999 740 1480 1480 店販 2025/08/06 3 謝雅婷 350 Z原子 1…" at bounding box center [440, 237] width 658 height 231
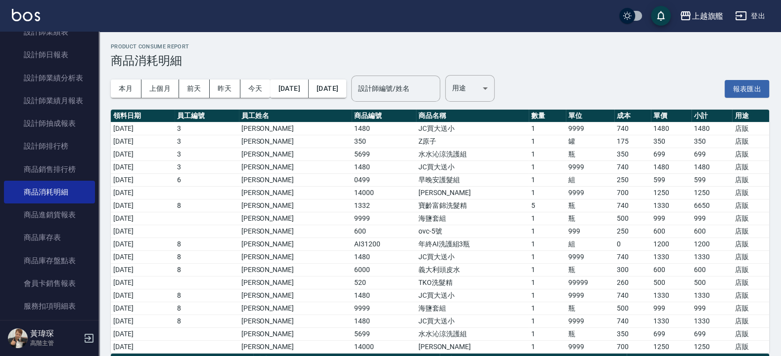
click at [460, 165] on td "JC買大送小" at bounding box center [472, 167] width 113 height 13
drag, startPoint x: 262, startPoint y: 182, endPoint x: 626, endPoint y: 185, distance: 364.4
click at [626, 185] on tr "2025/08/07 6 張佳琳 0499 早晚安護髮組 1 組 250 599 599 店販" at bounding box center [440, 180] width 658 height 13
drag, startPoint x: 391, startPoint y: 229, endPoint x: 342, endPoint y: 220, distance: 50.4
click at [391, 229] on td "600" at bounding box center [384, 231] width 64 height 13
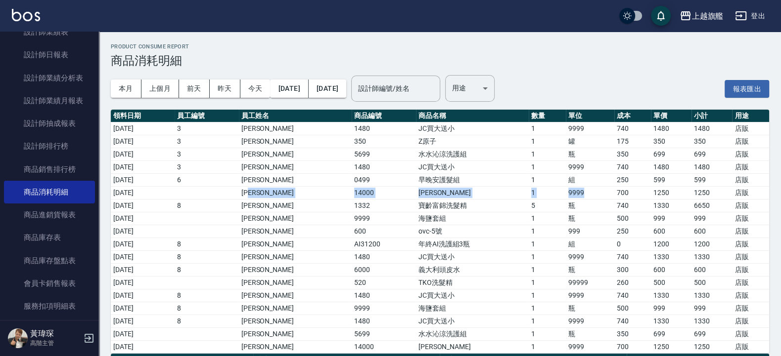
drag, startPoint x: 279, startPoint y: 197, endPoint x: 591, endPoint y: 193, distance: 311.5
click at [591, 193] on tr "2025/08/08 周嘉瑜 14000 橘水仙 1 9999 700 1250 1250 店販" at bounding box center [440, 192] width 658 height 13
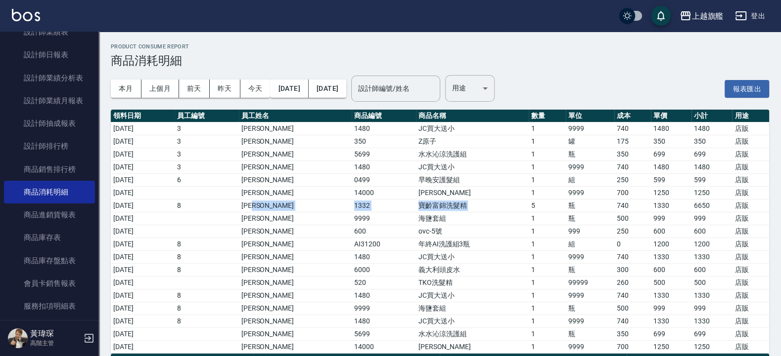
drag, startPoint x: 286, startPoint y: 207, endPoint x: 522, endPoint y: 206, distance: 236.3
click at [522, 206] on tr "2025/08/08 8 周秀娟 1332 寶齡富錦洗髮精 5 瓶 740 1330 6650 店販" at bounding box center [440, 205] width 658 height 13
drag, startPoint x: 316, startPoint y: 221, endPoint x: 459, endPoint y: 220, distance: 142.9
click at [459, 220] on tr "2025/08/08 陳祈聿 9999 海鹽套組 1 瓶 500 999 999 店販" at bounding box center [440, 218] width 658 height 13
drag, startPoint x: 397, startPoint y: 229, endPoint x: 437, endPoint y: 229, distance: 39.1
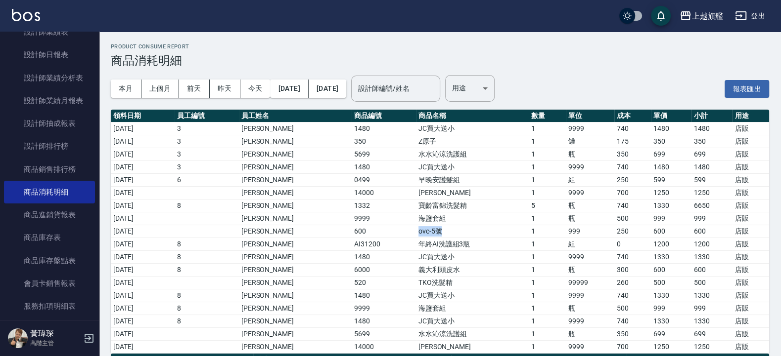
click at [437, 229] on tr "2025/08/08 周嘉瑜 600 ovc-5號 1 999 250 600 600 店販" at bounding box center [440, 231] width 658 height 13
drag, startPoint x: 431, startPoint y: 250, endPoint x: 414, endPoint y: 255, distance: 17.0
click at [430, 251] on td "年終AI洗護組3瓶" at bounding box center [472, 244] width 113 height 13
drag, startPoint x: 384, startPoint y: 247, endPoint x: 467, endPoint y: 250, distance: 83.6
click at [467, 250] on tr "2025/08/08 8 周秀娟 AI31200 年終AI洗護組3瓶 1 組 0 1200 1200 店販" at bounding box center [440, 244] width 658 height 13
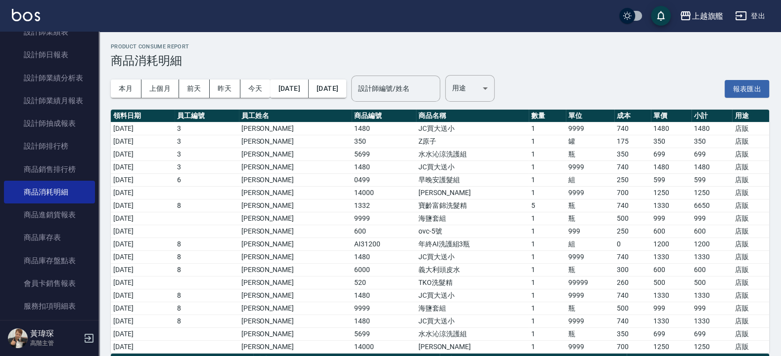
click at [425, 267] on td "義大利頭皮水" at bounding box center [472, 270] width 113 height 13
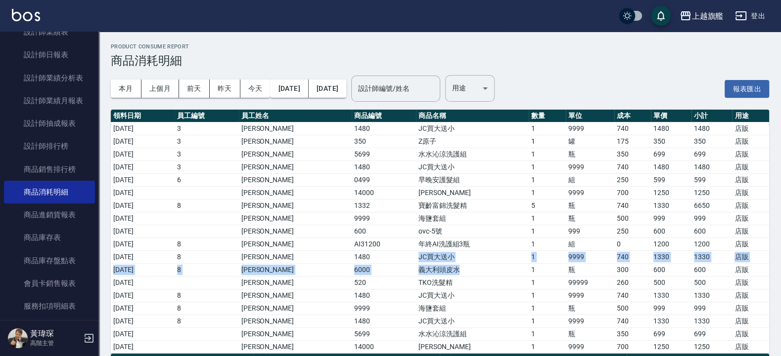
drag, startPoint x: 377, startPoint y: 257, endPoint x: 449, endPoint y: 274, distance: 73.6
click at [449, 274] on tbody "2025/08/04 3 謝雅婷 1480 JC買大送小 1 9999 740 1480 1480 店販 2025/08/06 3 謝雅婷 350 Z原子 1…" at bounding box center [440, 237] width 658 height 231
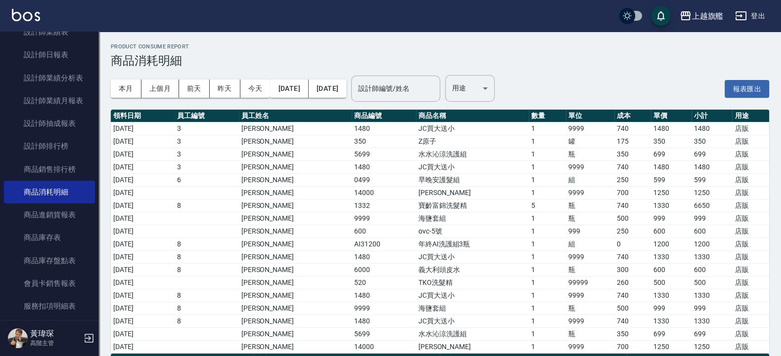
click at [495, 220] on td "海鹽套組" at bounding box center [472, 218] width 113 height 13
drag, startPoint x: 432, startPoint y: 222, endPoint x: 639, endPoint y: 220, distance: 207.2
click at [639, 220] on tr "2025/08/08 陳祈聿 9999 海鹽套組 1 瓶 500 999 999 店販" at bounding box center [440, 218] width 658 height 13
drag, startPoint x: 401, startPoint y: 230, endPoint x: 483, endPoint y: 231, distance: 81.6
click at [483, 231] on td "ovc-5號" at bounding box center [472, 231] width 113 height 13
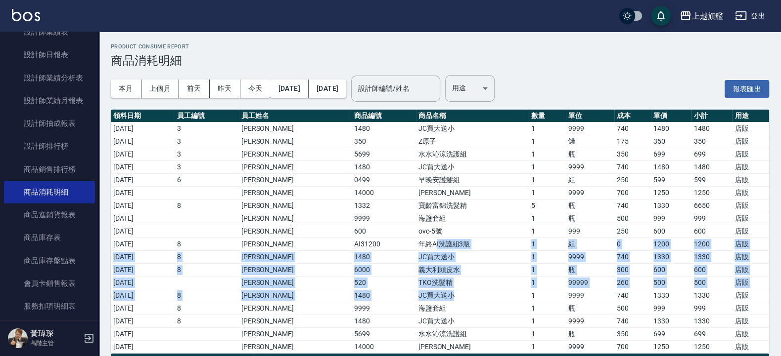
drag, startPoint x: 422, startPoint y: 242, endPoint x: 444, endPoint y: 300, distance: 62.0
click at [444, 300] on tbody "2025/08/04 3 謝雅婷 1480 JC買大送小 1 9999 740 1480 1480 店販 2025/08/06 3 謝雅婷 350 Z原子 1…" at bounding box center [440, 237] width 658 height 231
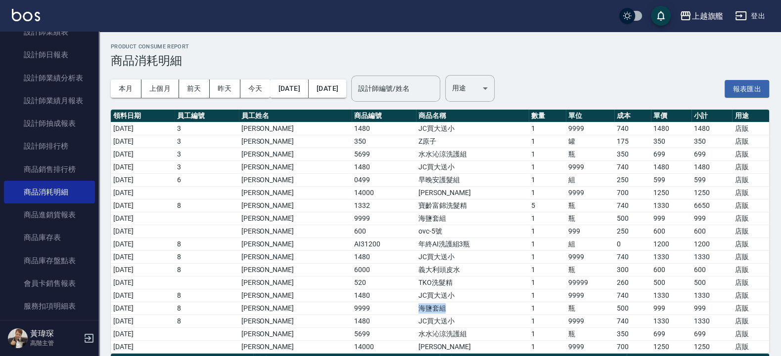
drag, startPoint x: 383, startPoint y: 308, endPoint x: 482, endPoint y: 311, distance: 98.9
click at [482, 311] on tr "2025/08/09 8 周秀娟 9999 海鹽套組 1 瓶 500 999 999 店販" at bounding box center [440, 308] width 658 height 13
drag, startPoint x: 407, startPoint y: 323, endPoint x: 427, endPoint y: 323, distance: 19.8
click at [427, 323] on td "JC買大送小" at bounding box center [472, 321] width 113 height 13
drag, startPoint x: 405, startPoint y: 336, endPoint x: 482, endPoint y: 334, distance: 76.2
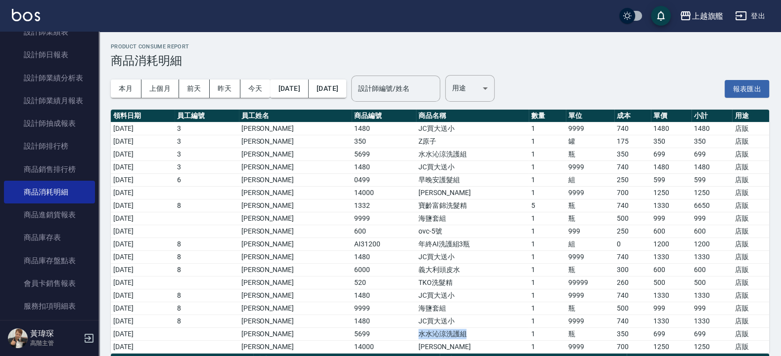
click at [482, 334] on td "水水沁涼洗護組" at bounding box center [472, 334] width 113 height 13
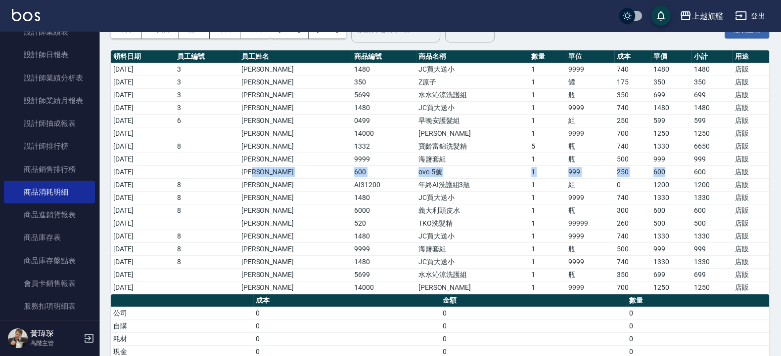
drag, startPoint x: 349, startPoint y: 175, endPoint x: 669, endPoint y: 175, distance: 320.9
click at [669, 175] on tr "2025/08/08 周嘉瑜 600 ovc-5號 1 999 250 600 600 店販" at bounding box center [440, 172] width 658 height 13
drag, startPoint x: 647, startPoint y: 227, endPoint x: 675, endPoint y: 227, distance: 28.7
click at [675, 227] on td "500" at bounding box center [671, 223] width 41 height 13
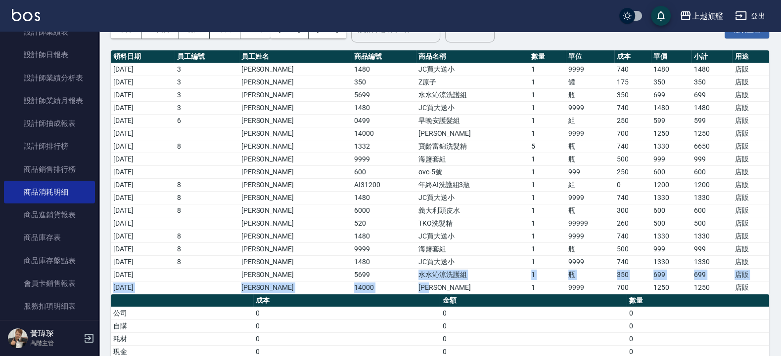
drag, startPoint x: 397, startPoint y: 276, endPoint x: 497, endPoint y: 284, distance: 100.2
click at [497, 284] on tbody "2025/08/04 3 謝雅婷 1480 JC買大送小 1 9999 740 1480 1480 店販 2025/08/06 3 謝雅婷 350 Z原子 1…" at bounding box center [440, 178] width 658 height 231
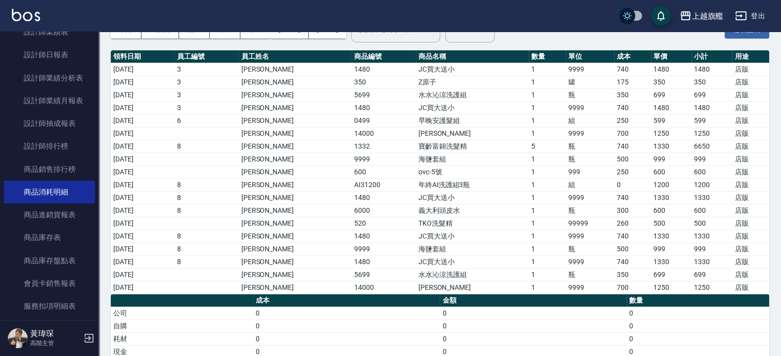
click at [467, 224] on td "TKO洗髮精" at bounding box center [472, 223] width 113 height 13
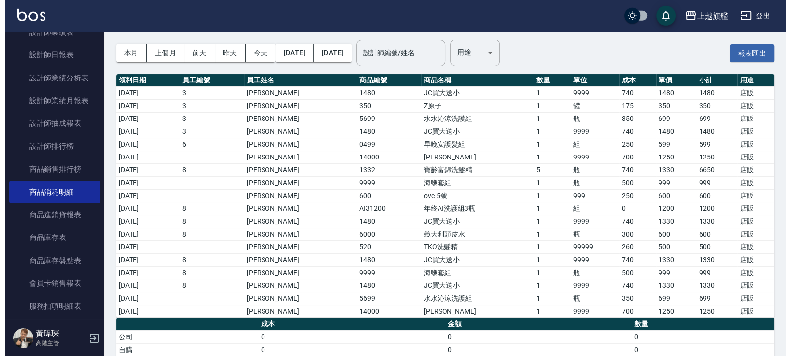
scroll to position [0, 0]
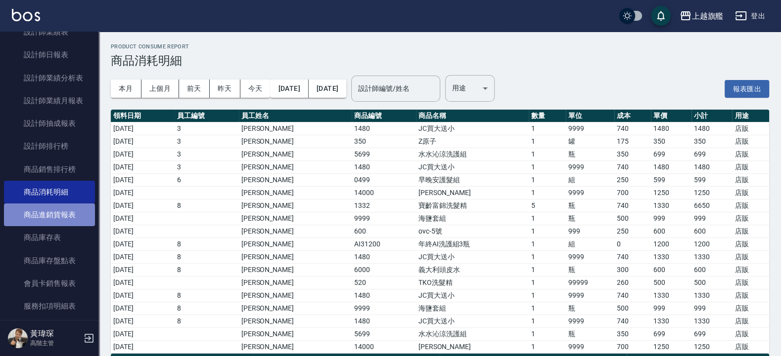
click at [57, 226] on link "商品進銷貨報表" at bounding box center [49, 215] width 91 height 23
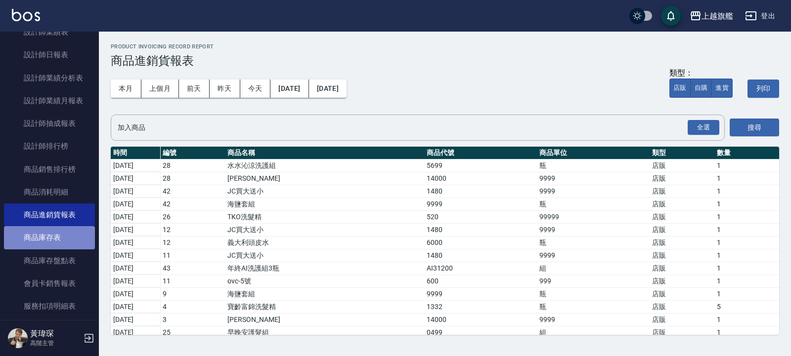
click at [69, 249] on link "商品庫存表" at bounding box center [49, 237] width 91 height 23
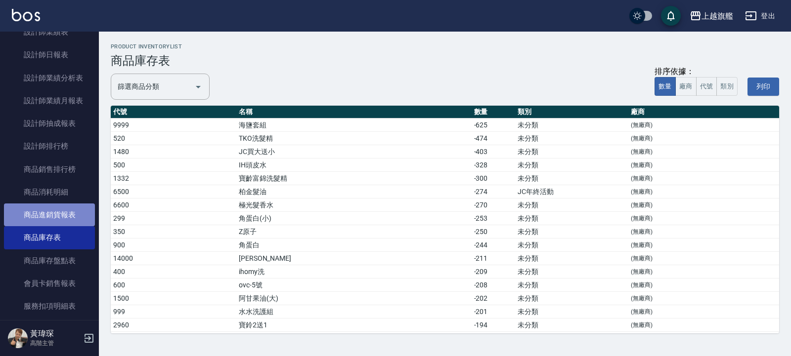
click at [52, 226] on link "商品進銷貨報表" at bounding box center [49, 215] width 91 height 23
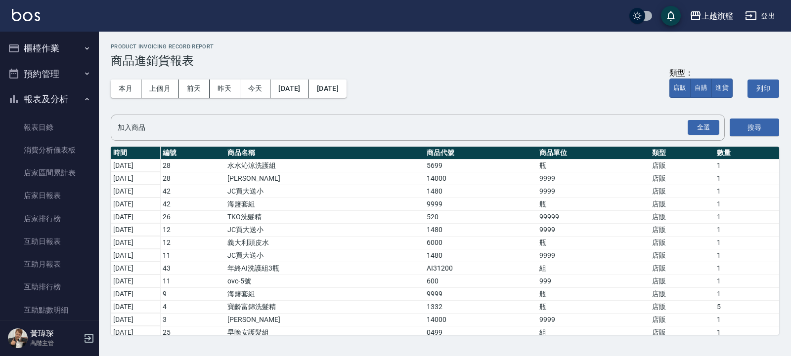
click at [51, 56] on button "櫃檯作業" at bounding box center [49, 49] width 91 height 26
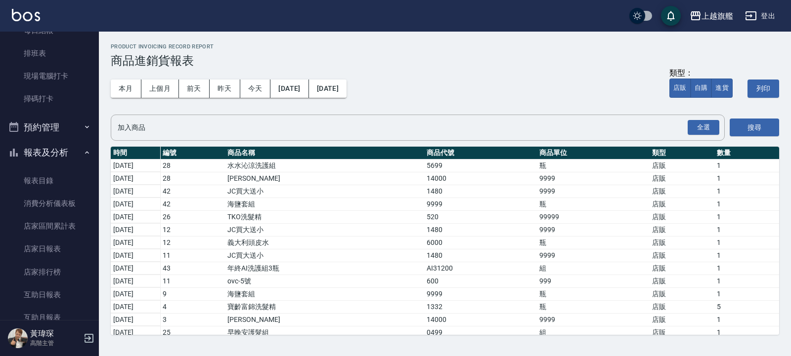
scroll to position [297, 0]
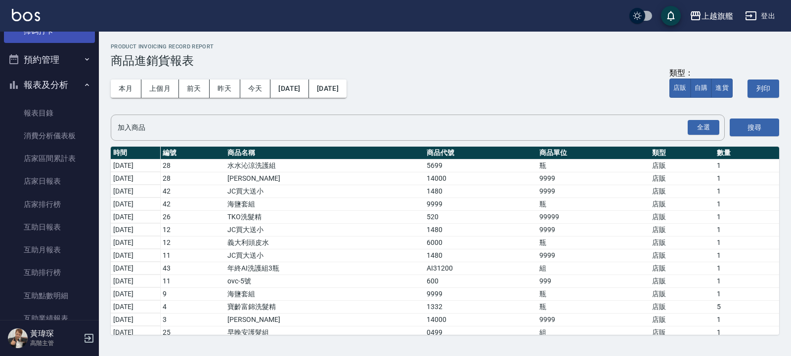
click at [26, 38] on link "掃碼打卡" at bounding box center [49, 31] width 91 height 23
